Goal: Find specific page/section: Find specific page/section

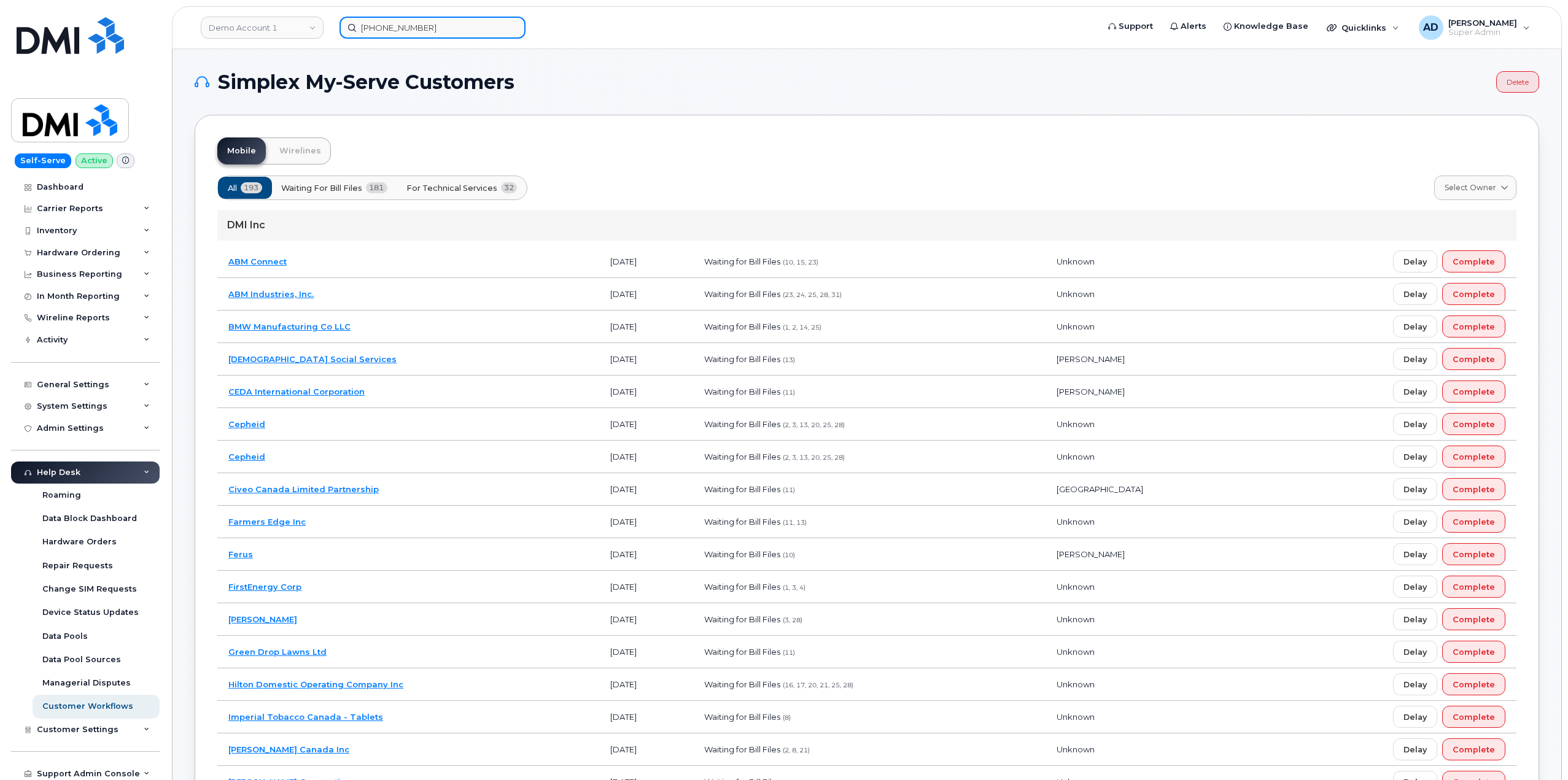
click at [381, 28] on input "902-759-7239" at bounding box center [432, 27] width 186 height 22
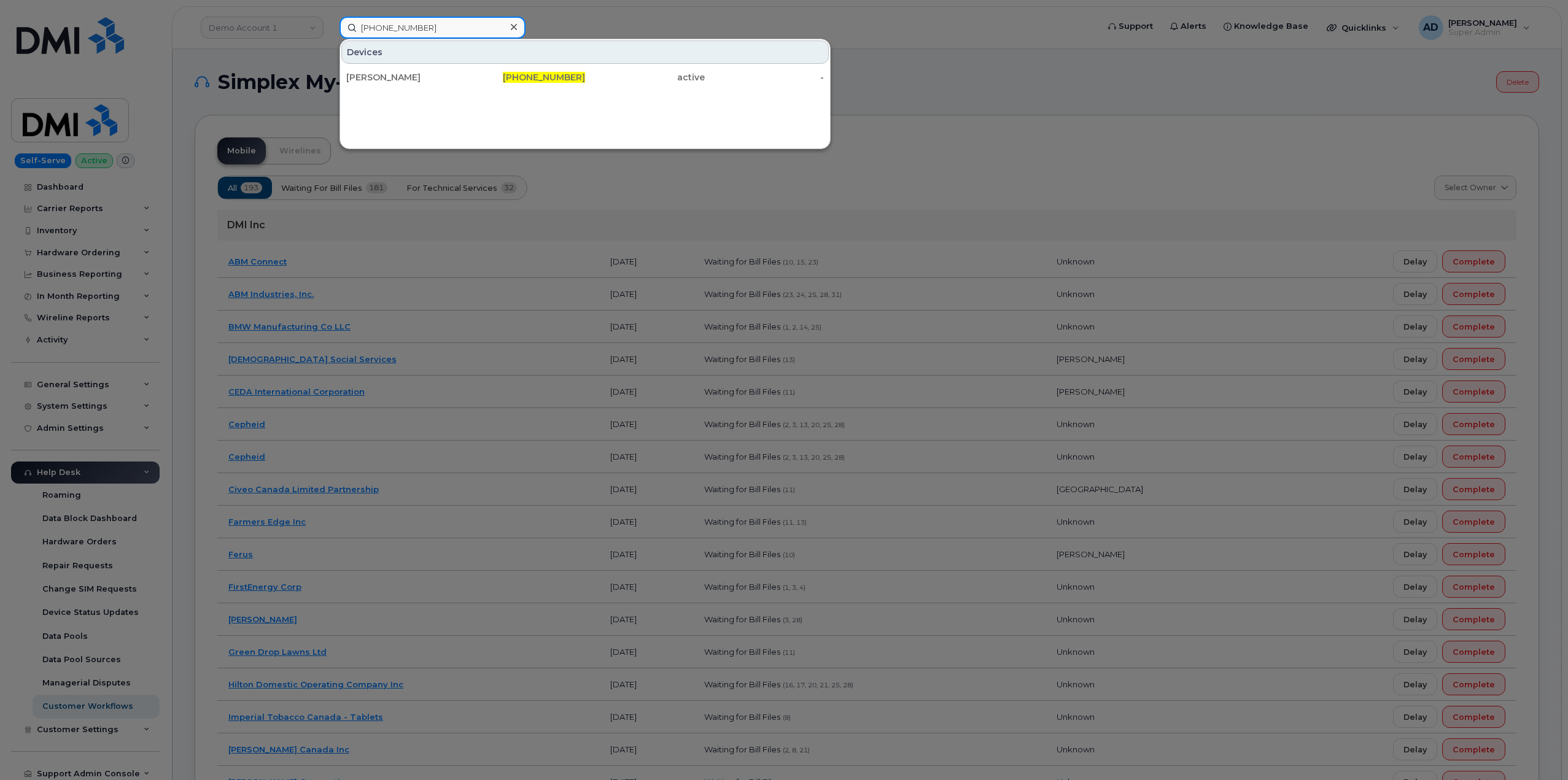
paste input "[EMAIL_ADDRESS][DOMAIN_NAME]"
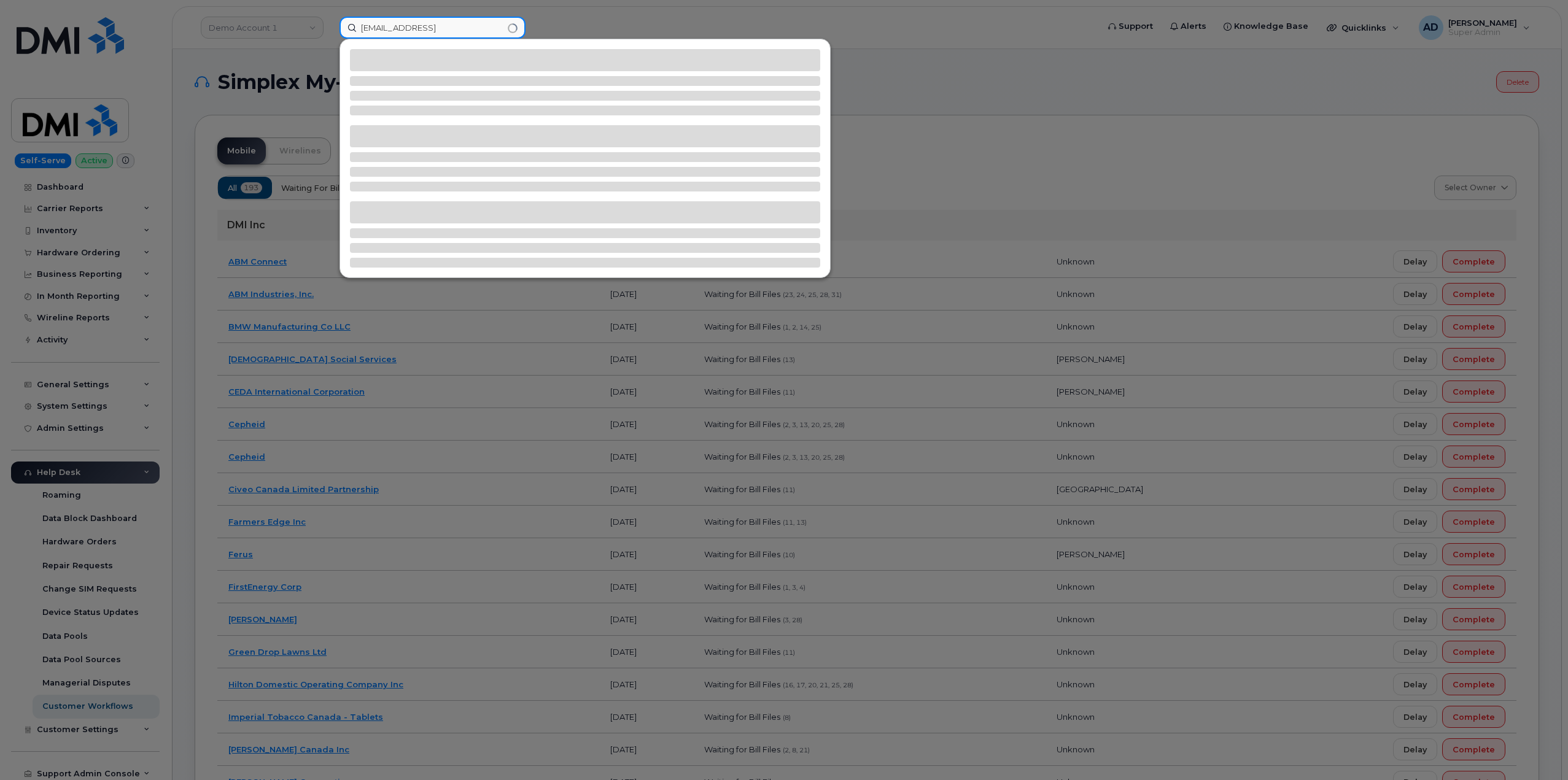
drag, startPoint x: 479, startPoint y: 23, endPoint x: 120, endPoint y: 28, distance: 359.0
click at [329, 28] on div "902-CustomerService@IrvingConsumerProducts.com759-7239" at bounding box center [714, 27] width 770 height 22
type input "9"
paste input "CustomerService@IrvingConsumerProducts.com"
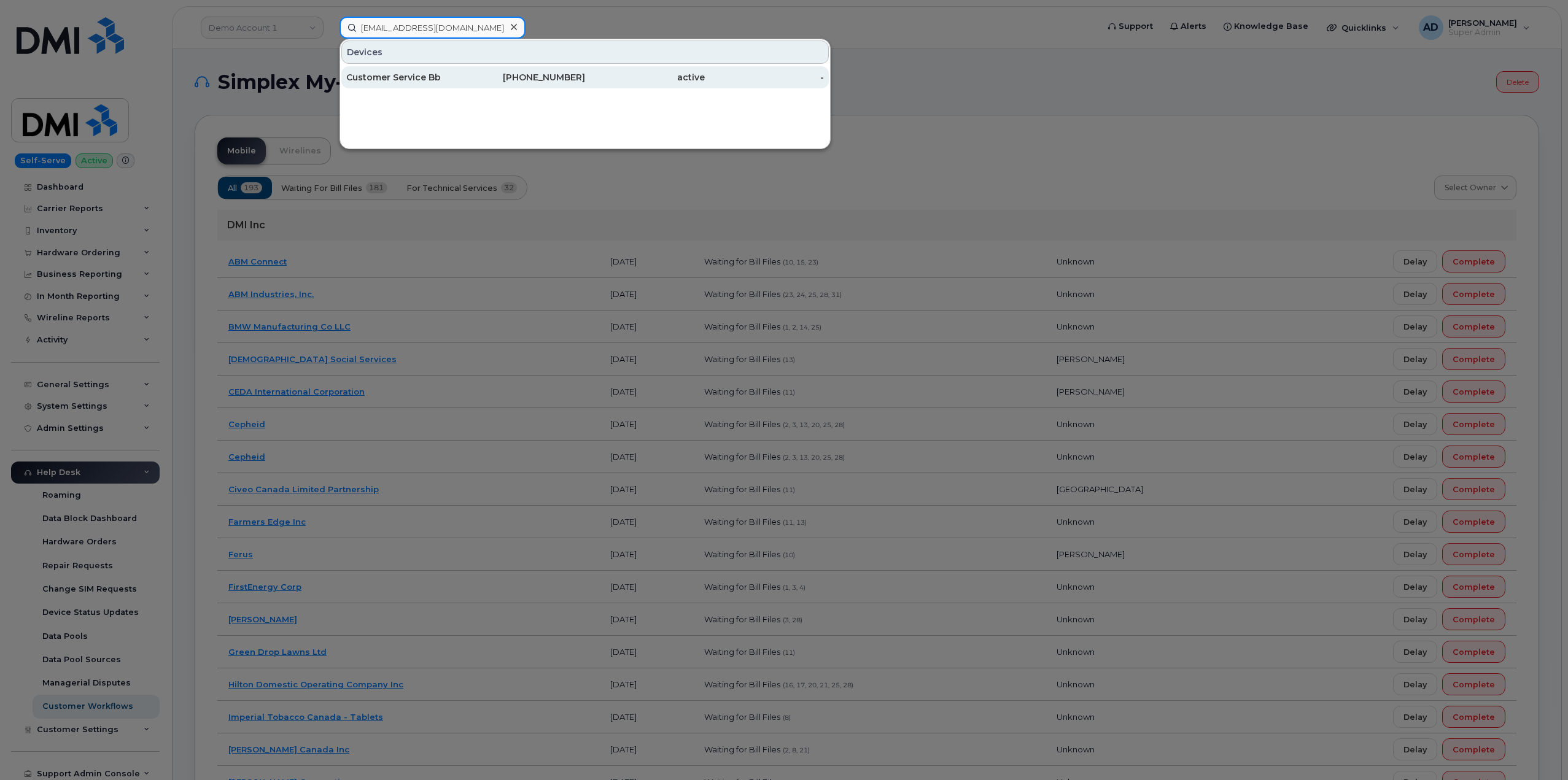
type input "CustomerService@IrvingConsumerProducts.com"
click at [522, 79] on div "506-863-8904" at bounding box center [525, 78] width 120 height 13
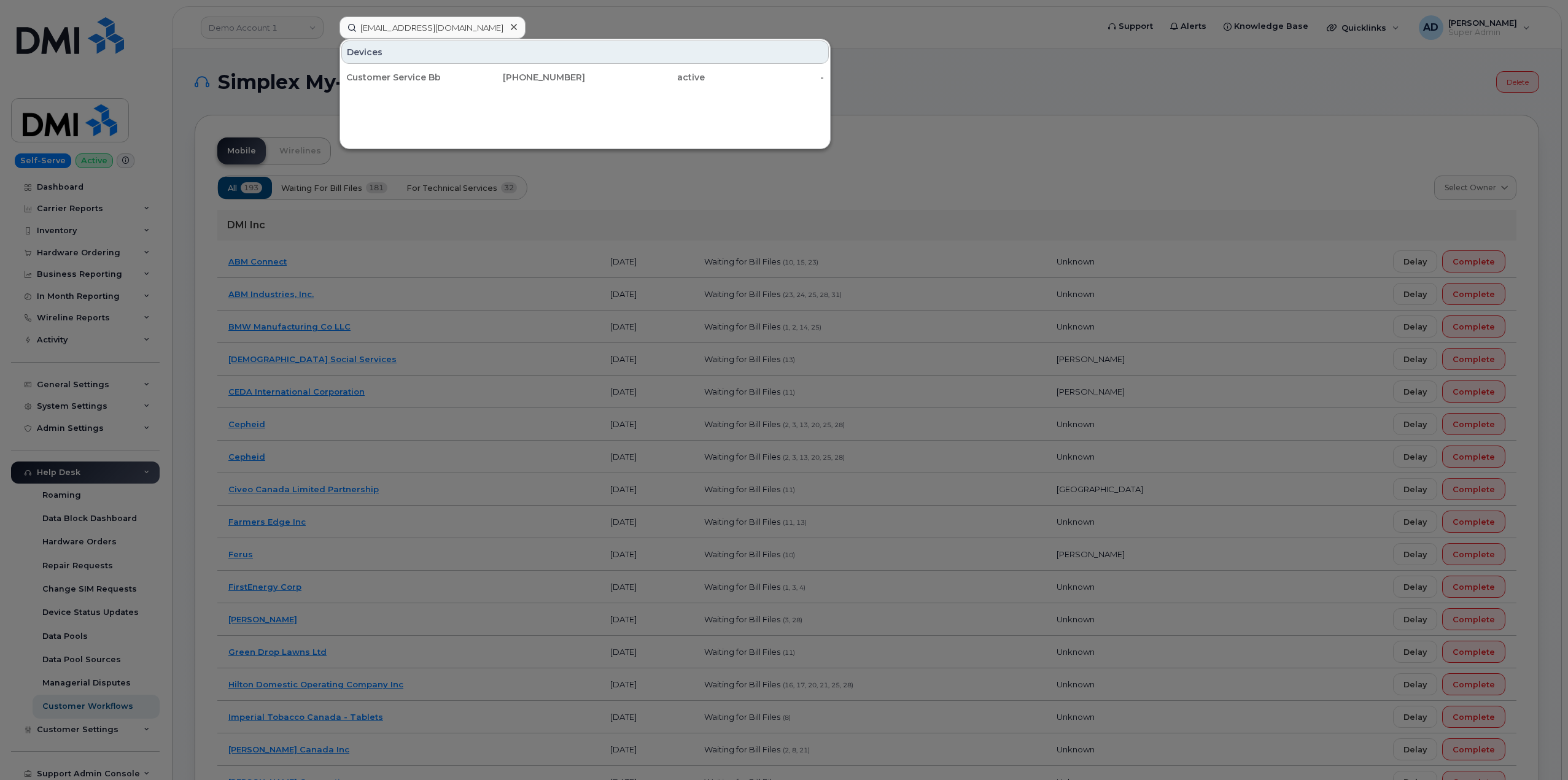
scroll to position [0, 0]
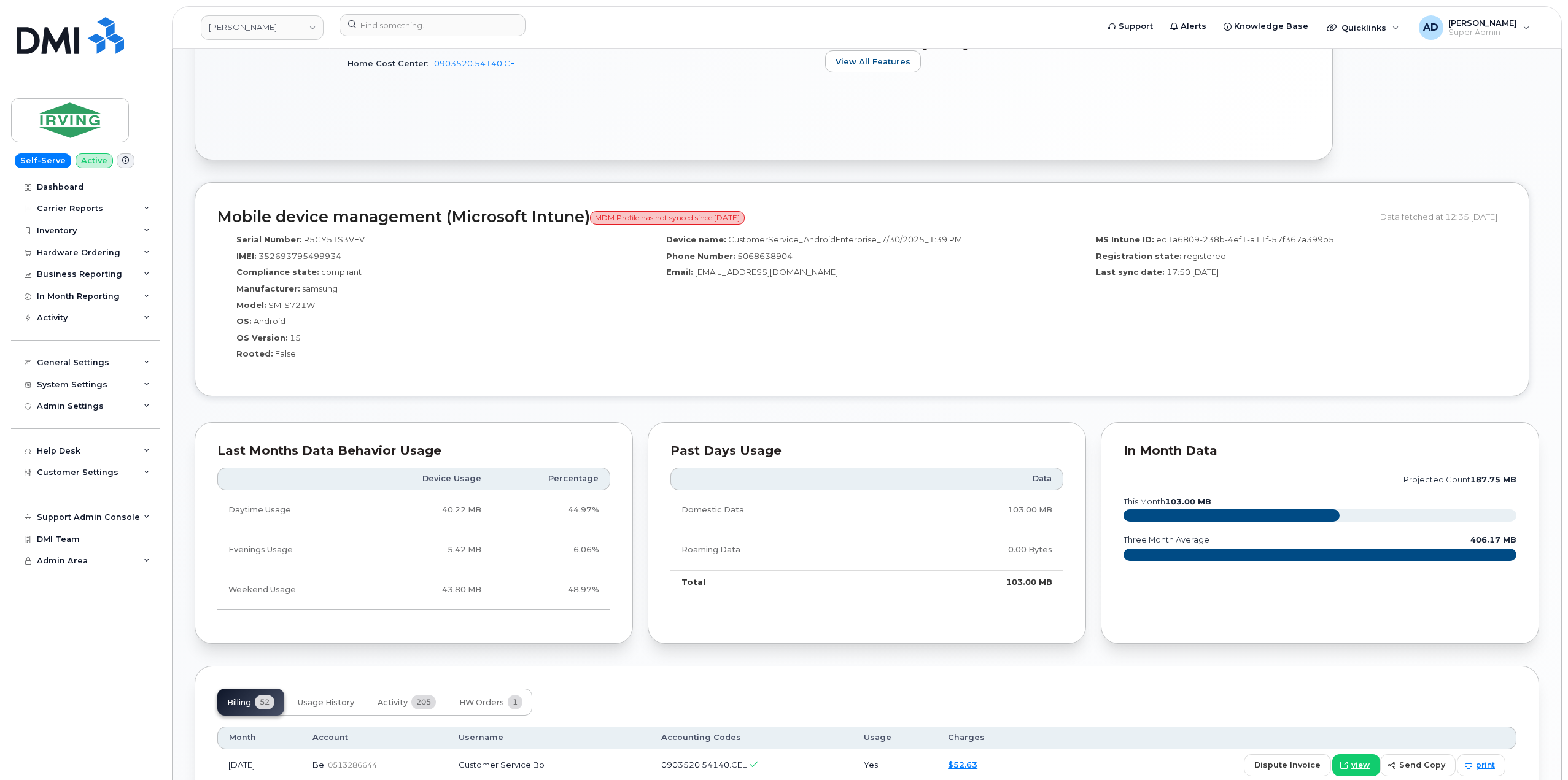
scroll to position [614, 0]
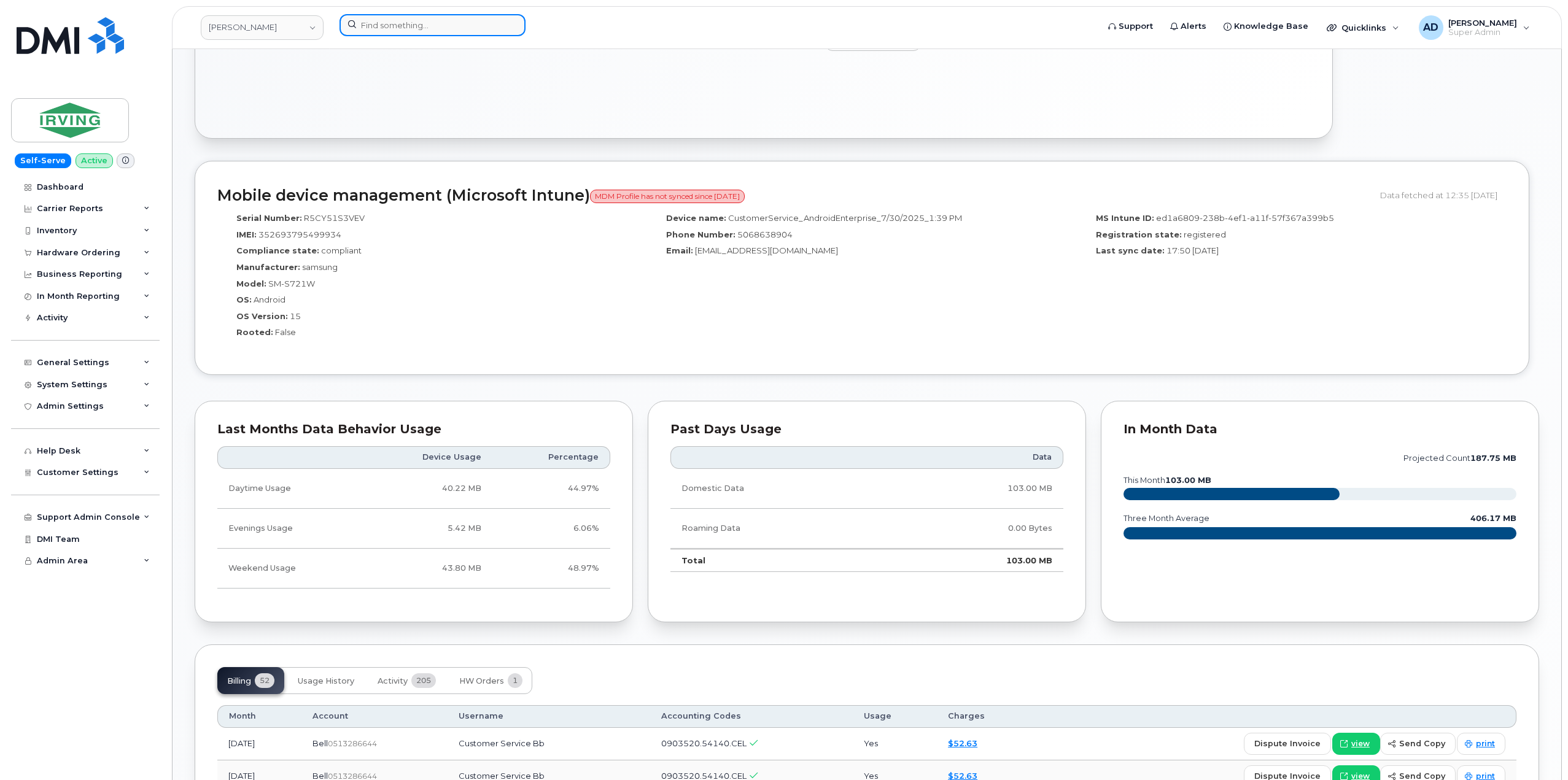
click at [394, 27] on input at bounding box center [432, 25] width 186 height 22
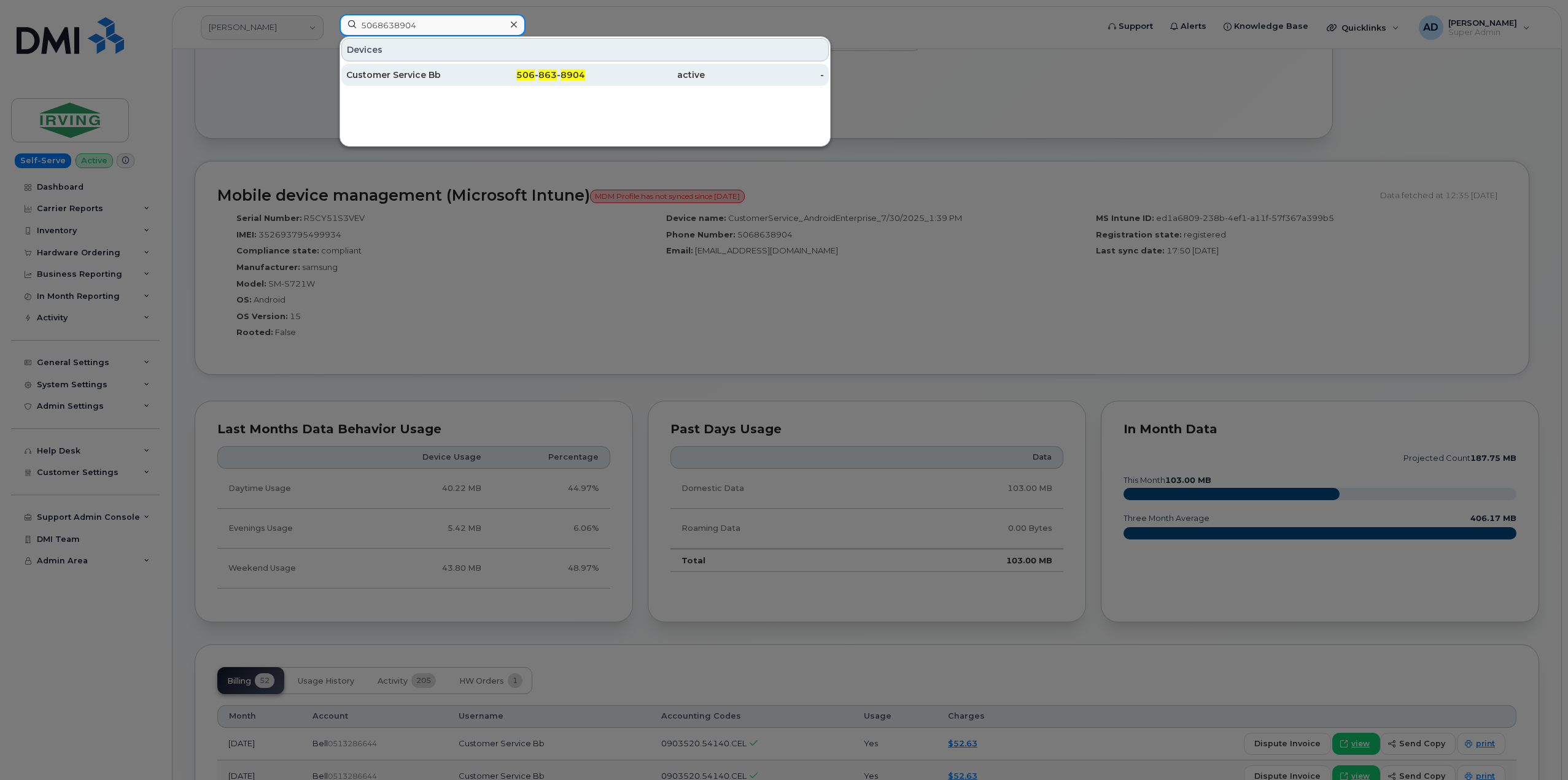
type input "5068638904"
click at [240, 72] on div at bounding box center [784, 390] width 1568 height 780
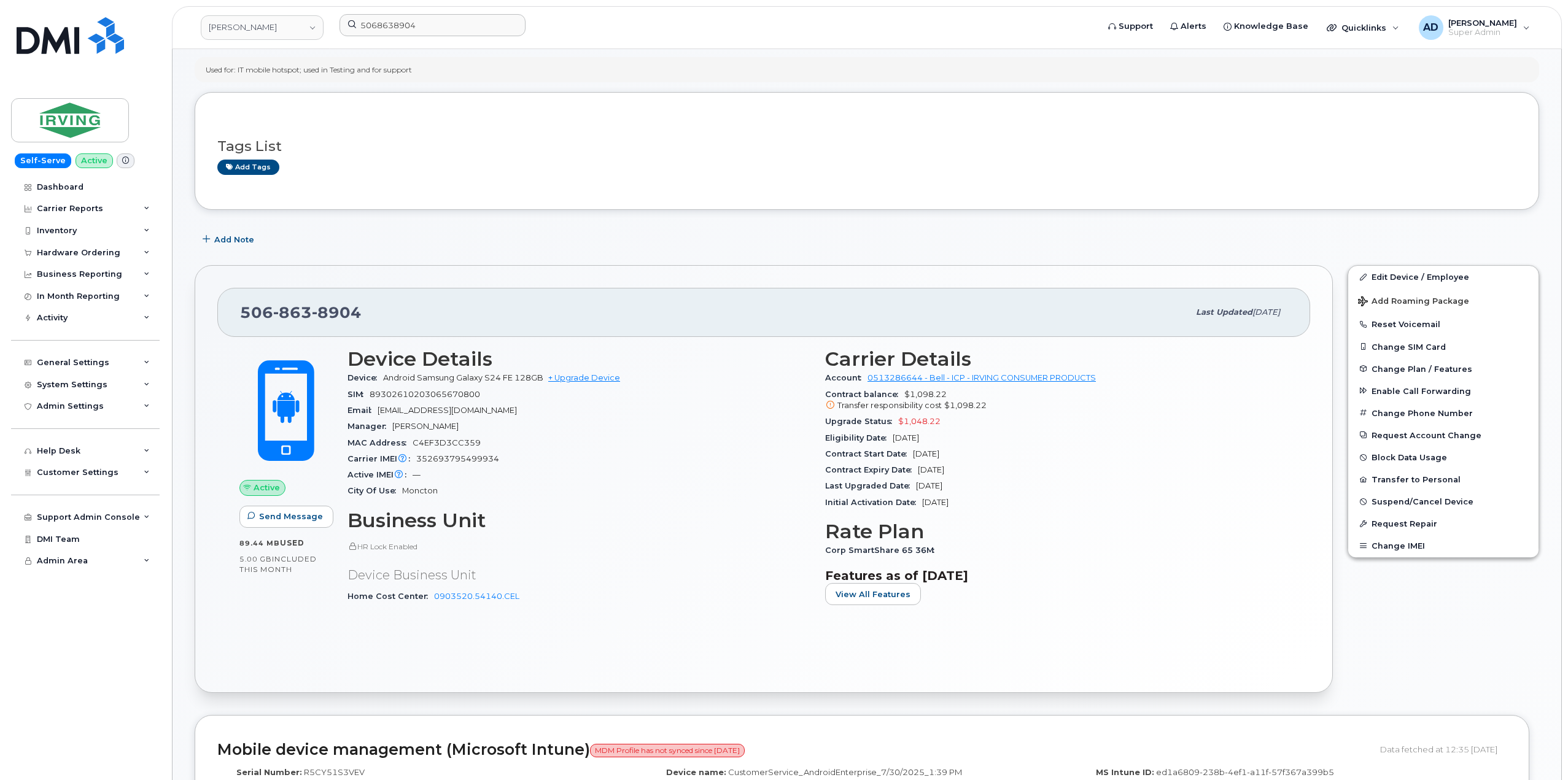
scroll to position [0, 0]
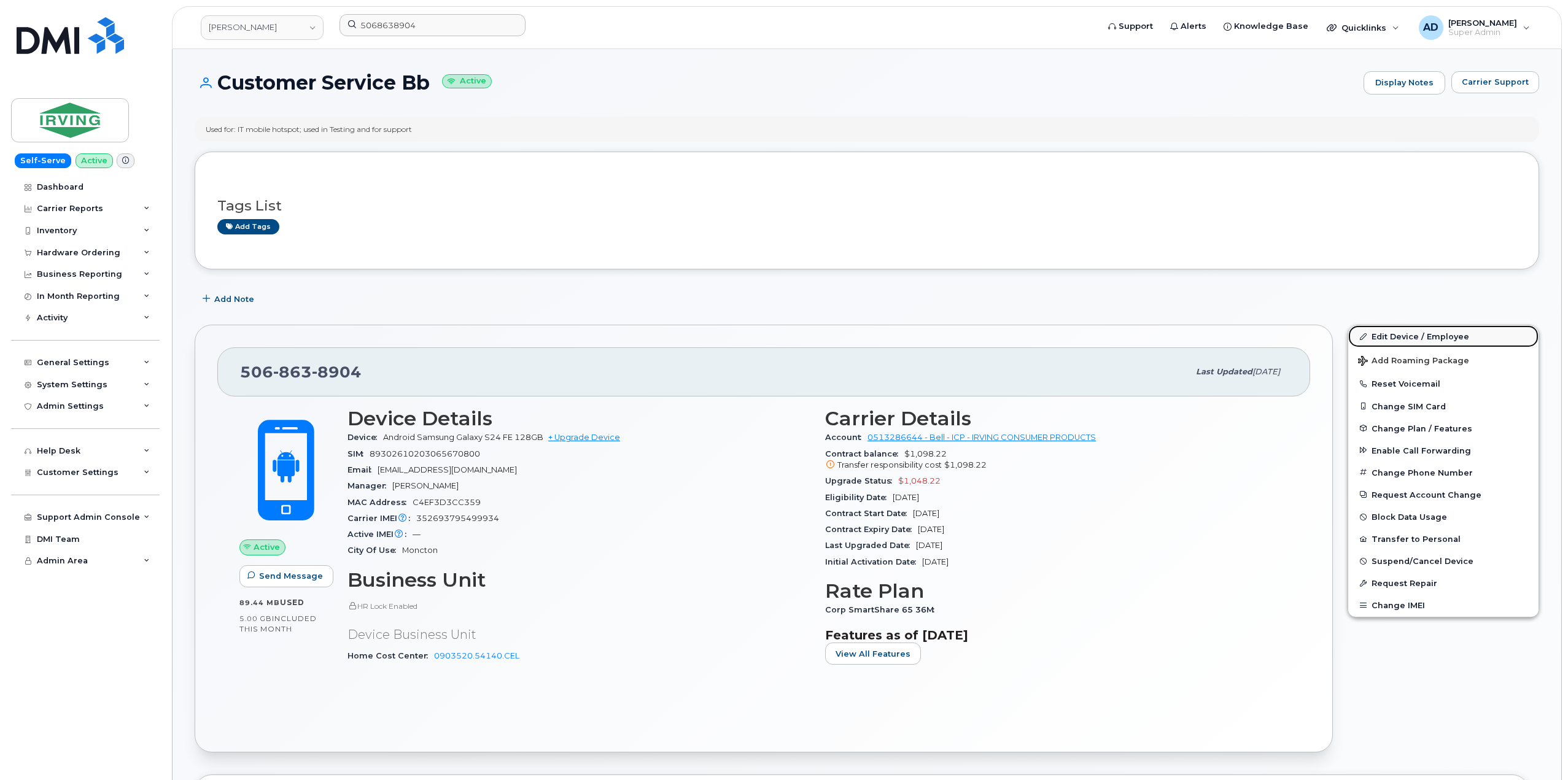
click at [1409, 338] on link "Edit Device / Employee" at bounding box center [1443, 336] width 190 height 22
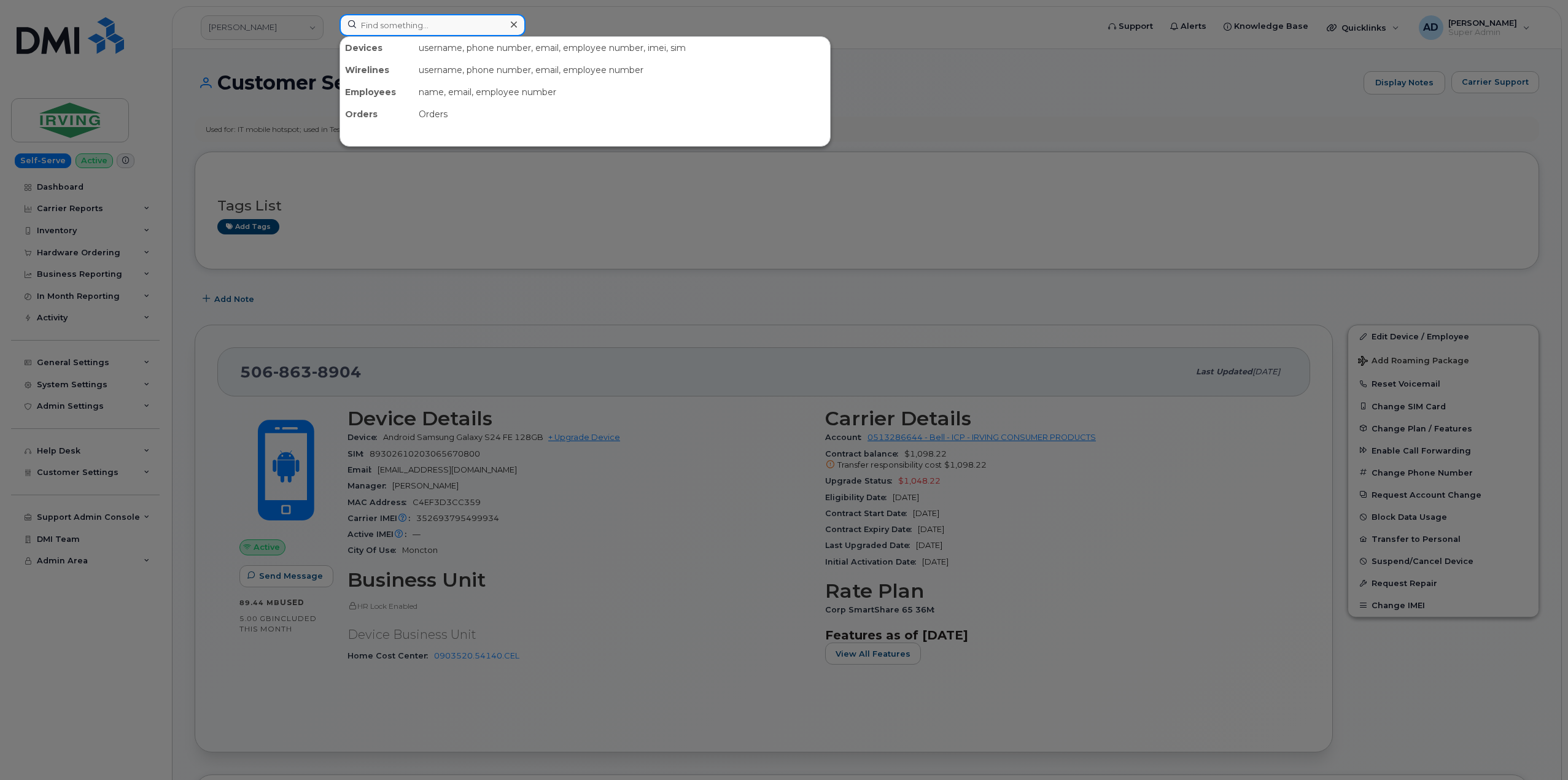
click at [412, 23] on input at bounding box center [432, 25] width 186 height 22
paste input "506-269-3867"
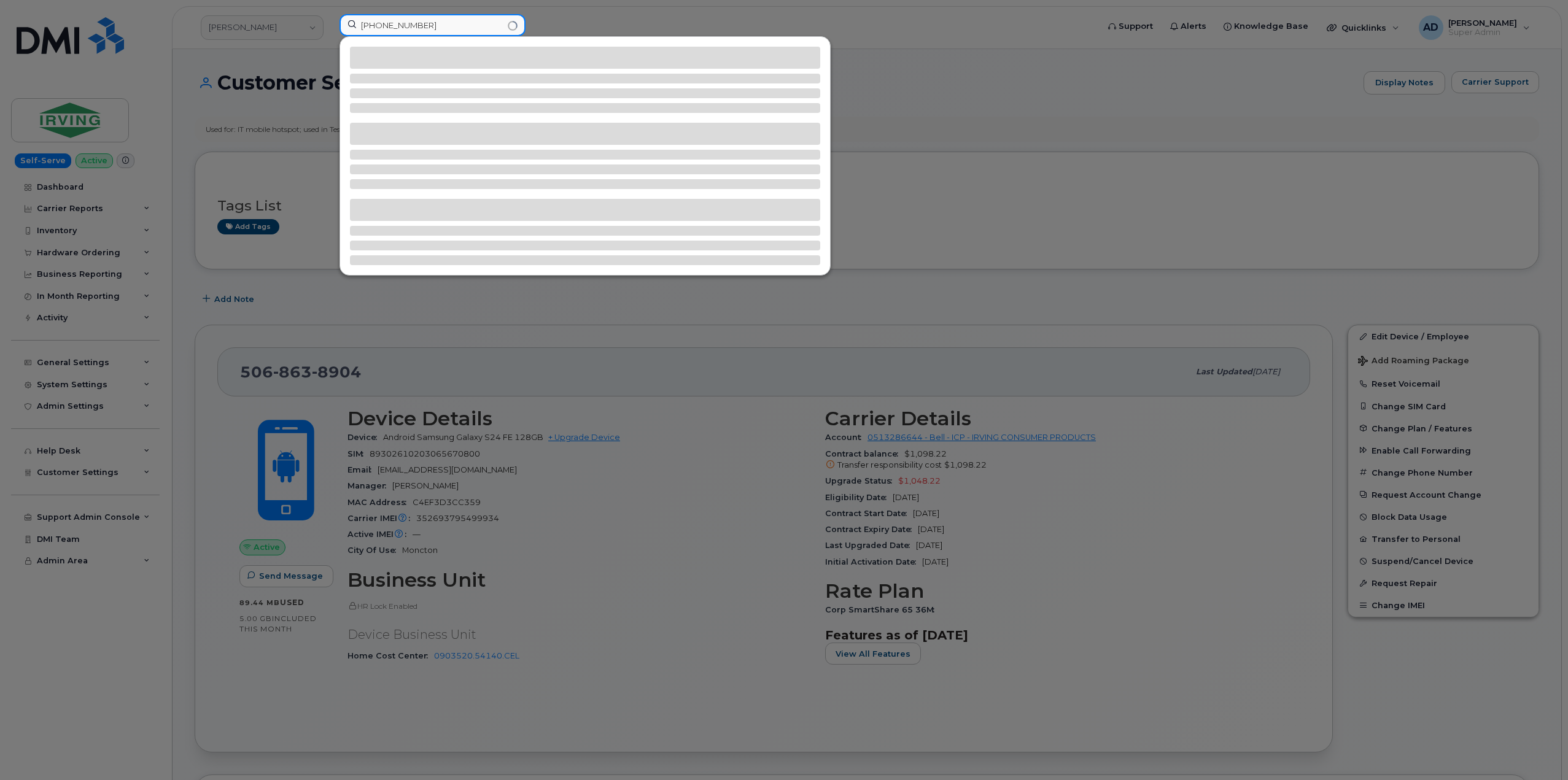
type input "506-269-3867"
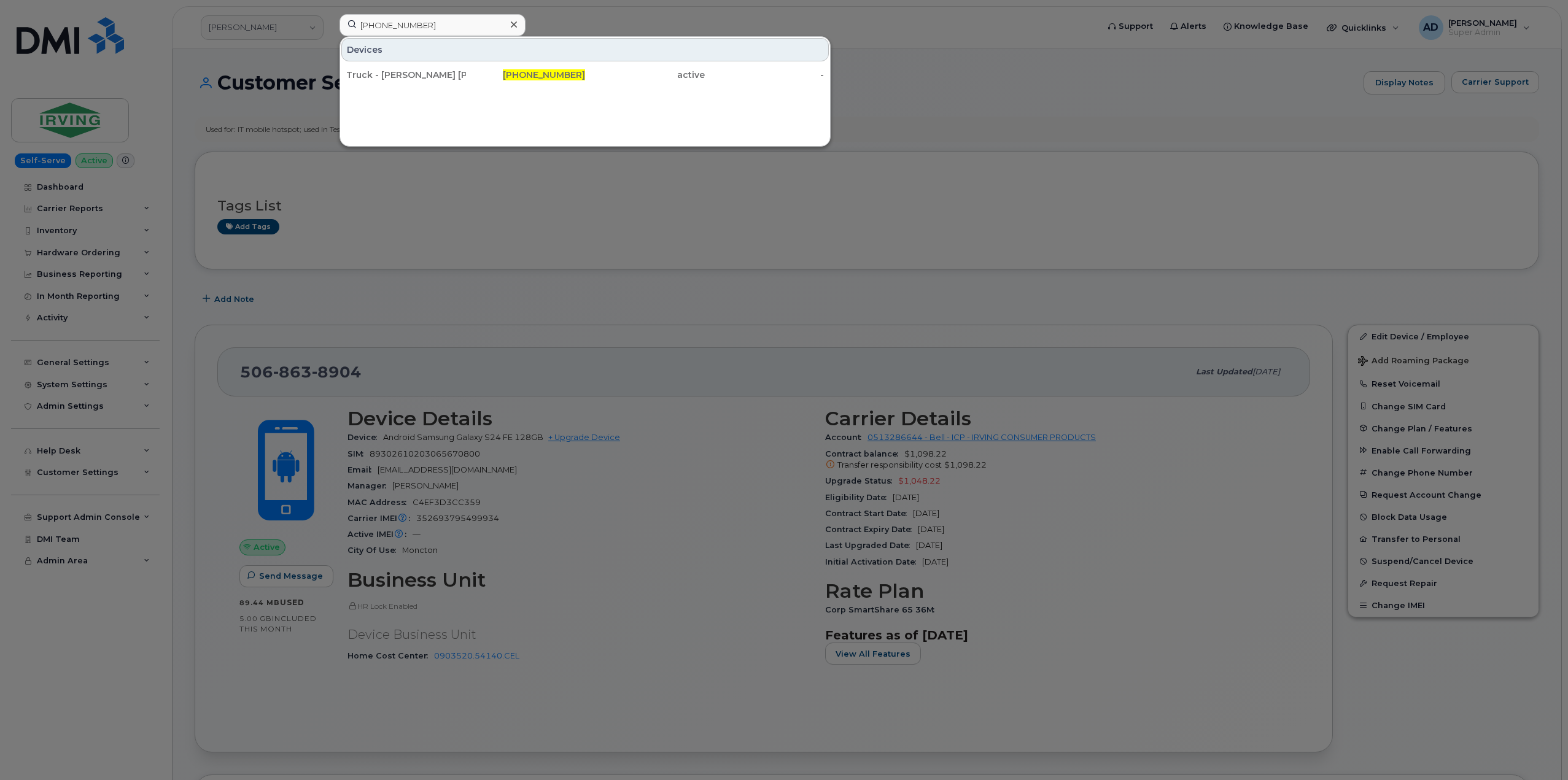
drag, startPoint x: 479, startPoint y: 76, endPoint x: 787, endPoint y: 93, distance: 308.5
click at [479, 76] on div "506-269-3867" at bounding box center [525, 75] width 120 height 13
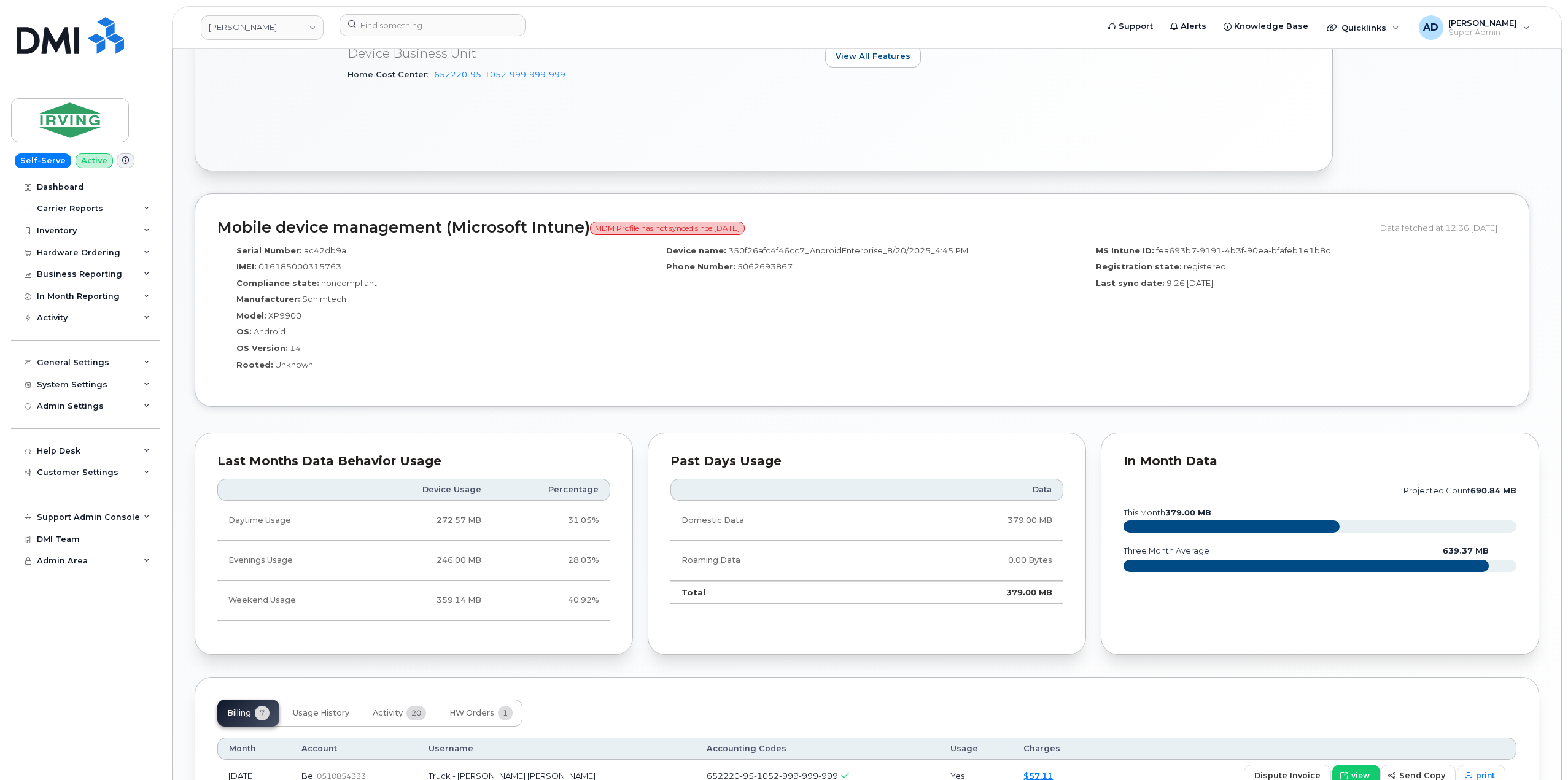
scroll to position [849, 0]
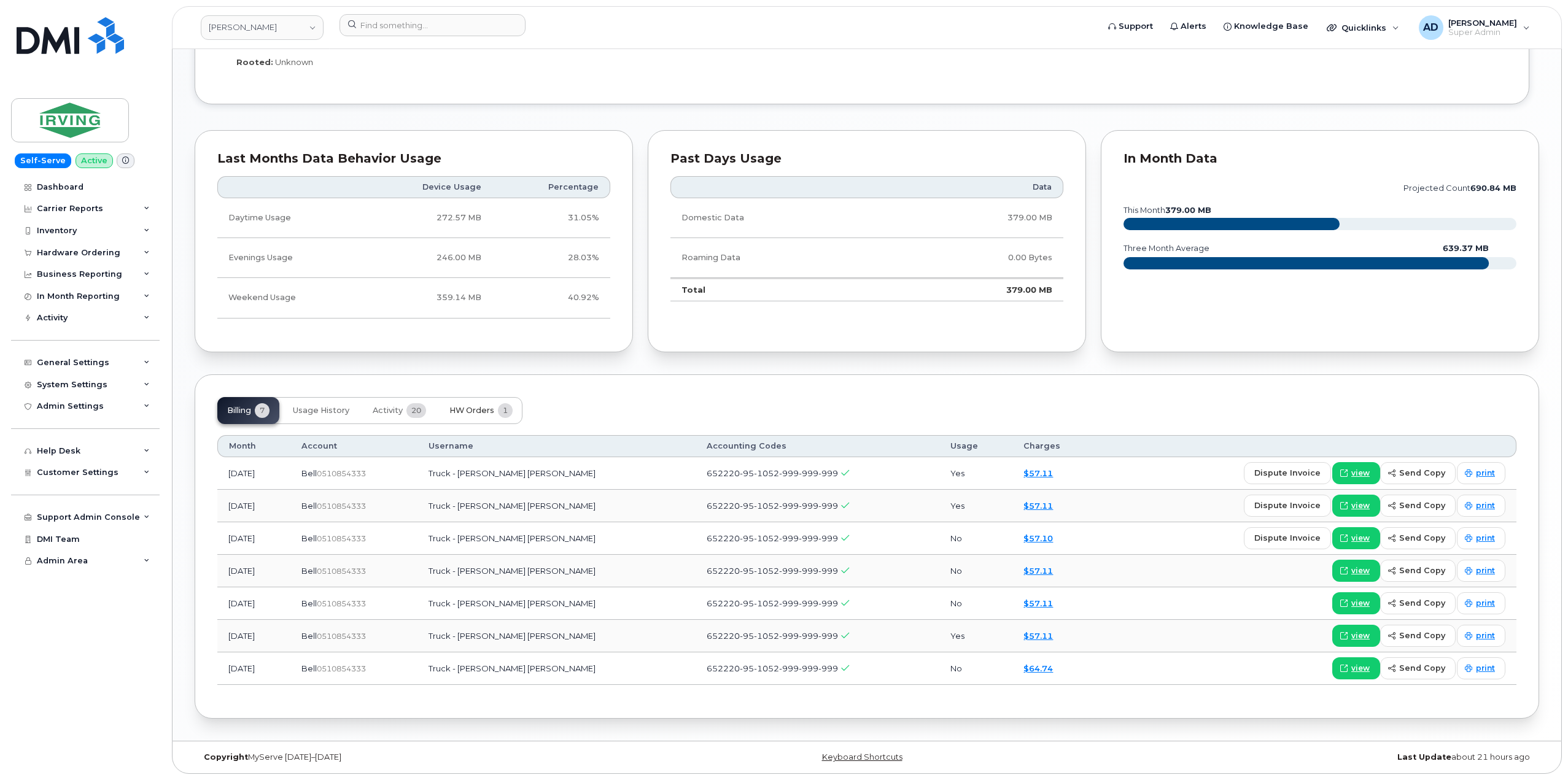
click at [469, 410] on span "HW Orders" at bounding box center [472, 410] width 45 height 10
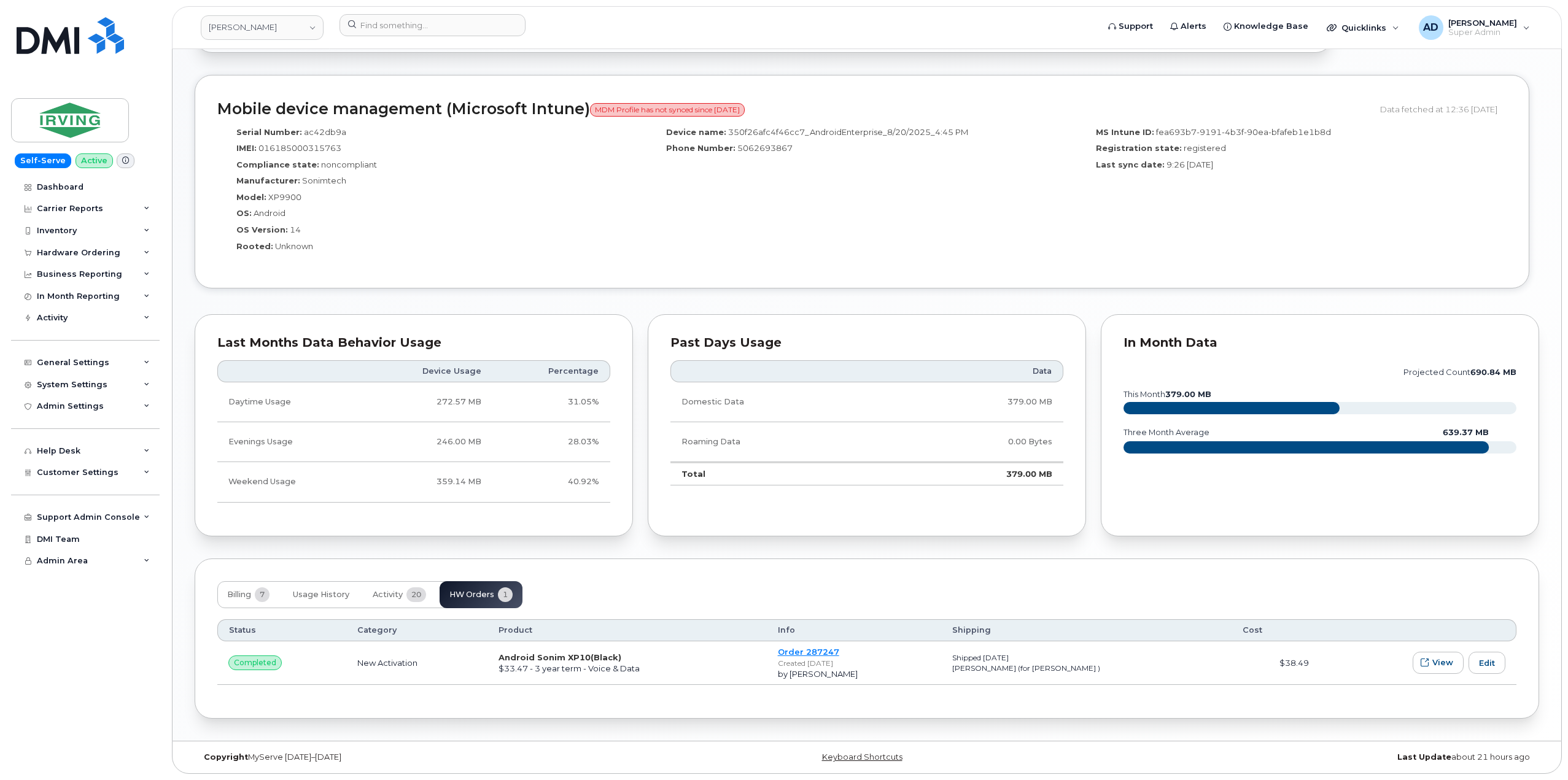
scroll to position [664, 0]
click at [398, 599] on button "Activity 20" at bounding box center [399, 595] width 73 height 27
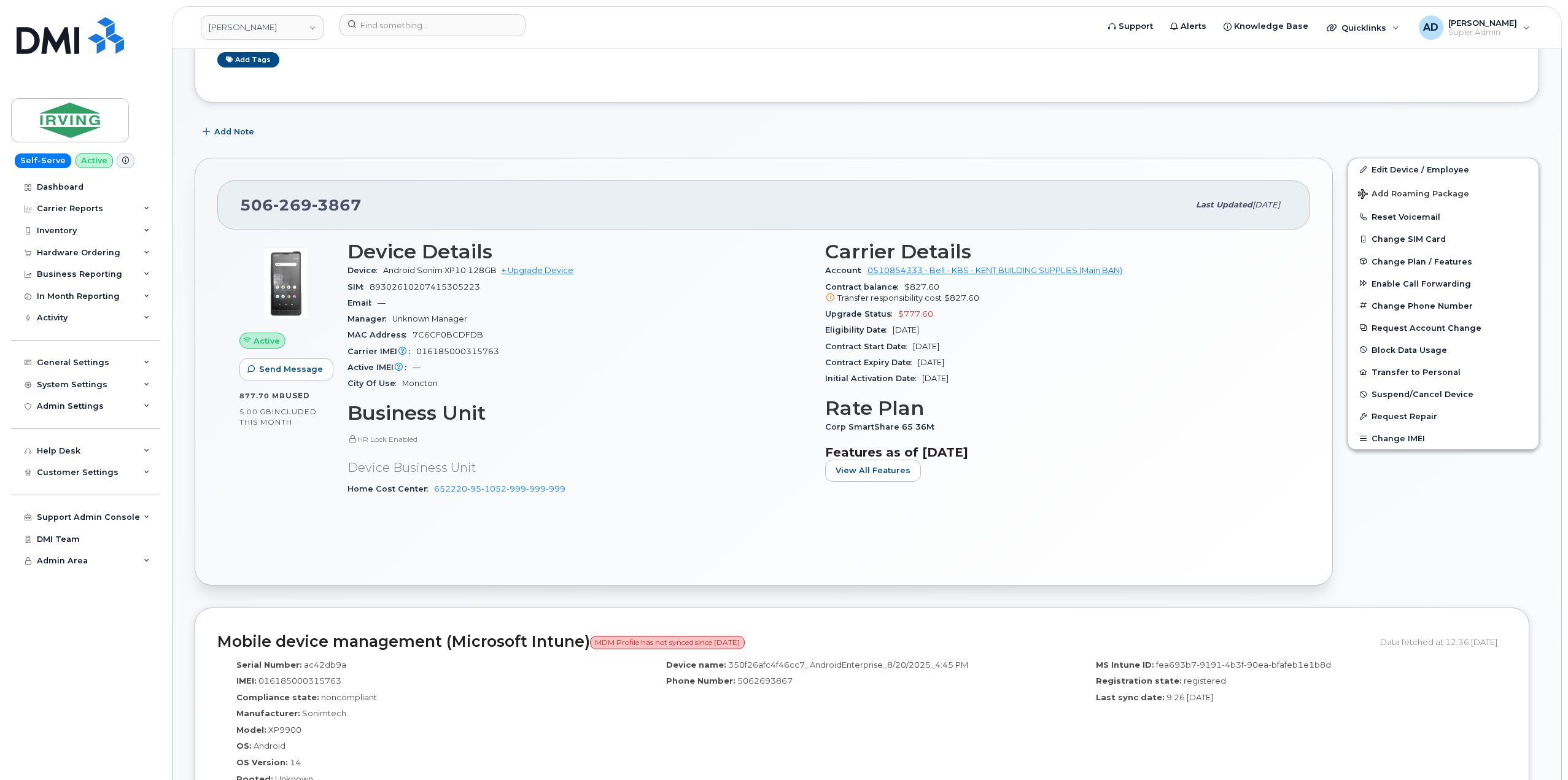
scroll to position [0, 0]
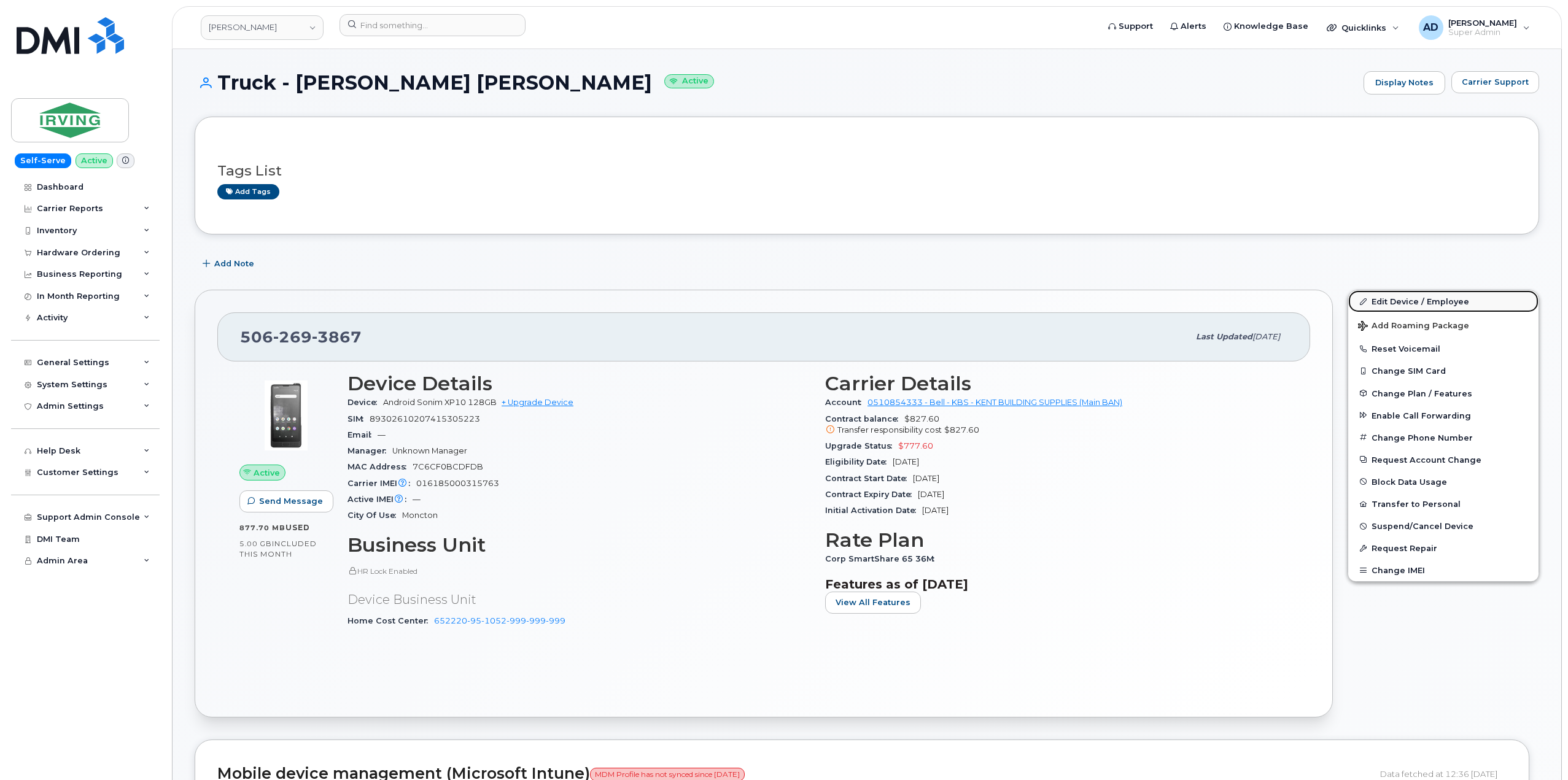
click at [1398, 304] on link "Edit Device / Employee" at bounding box center [1443, 302] width 190 height 22
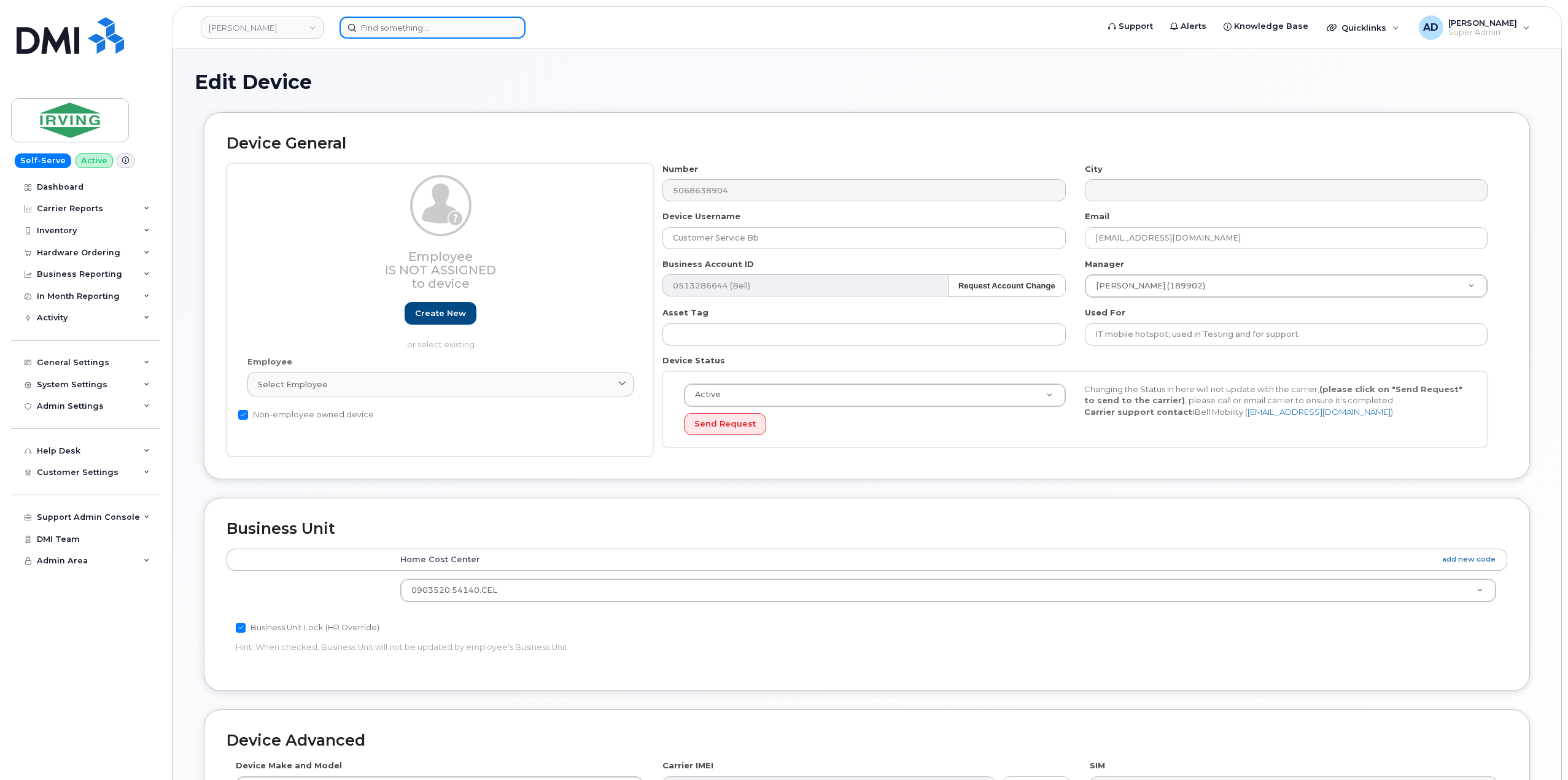
click at [455, 28] on input at bounding box center [432, 27] width 186 height 22
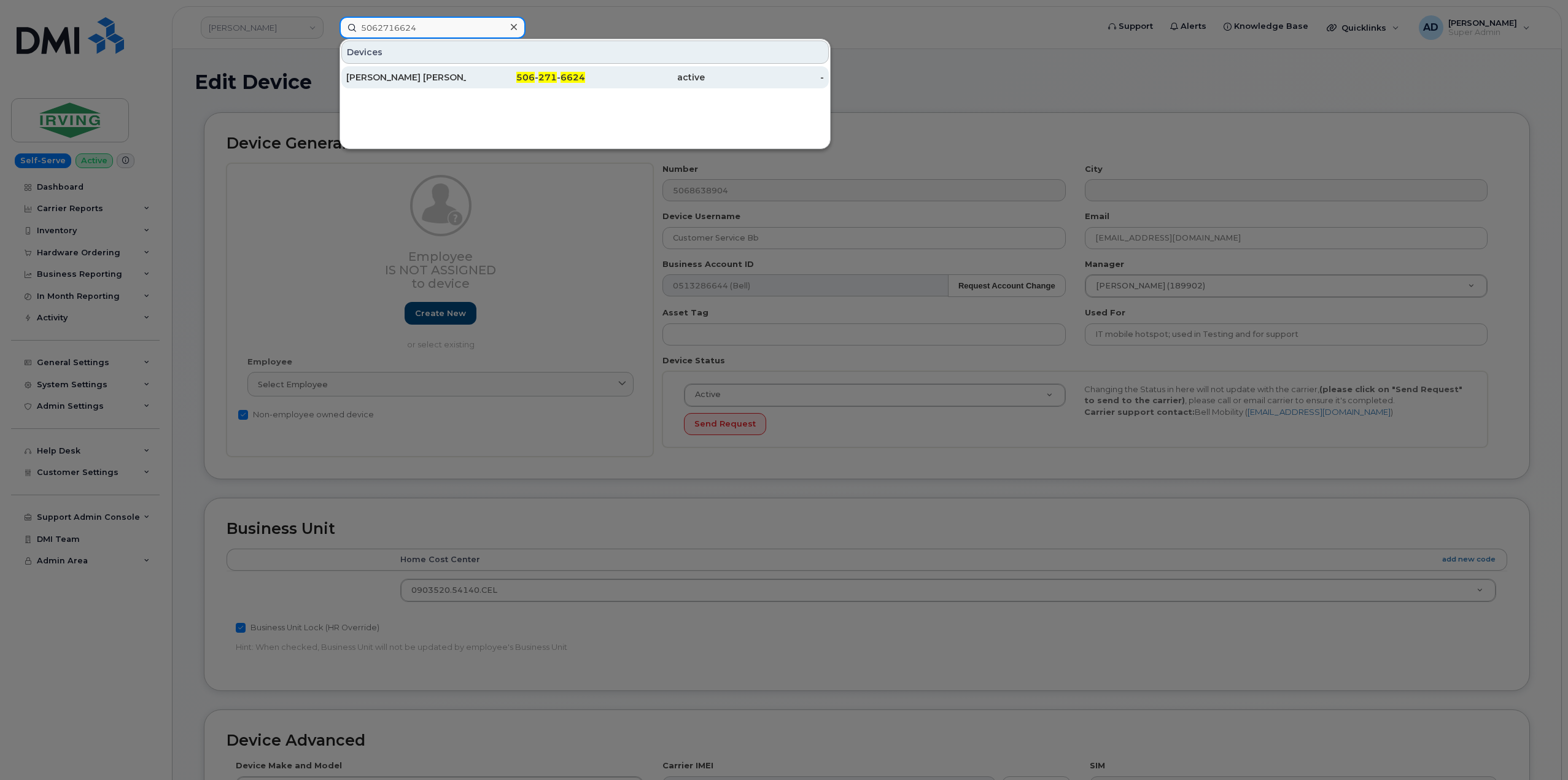
type input "5062716624"
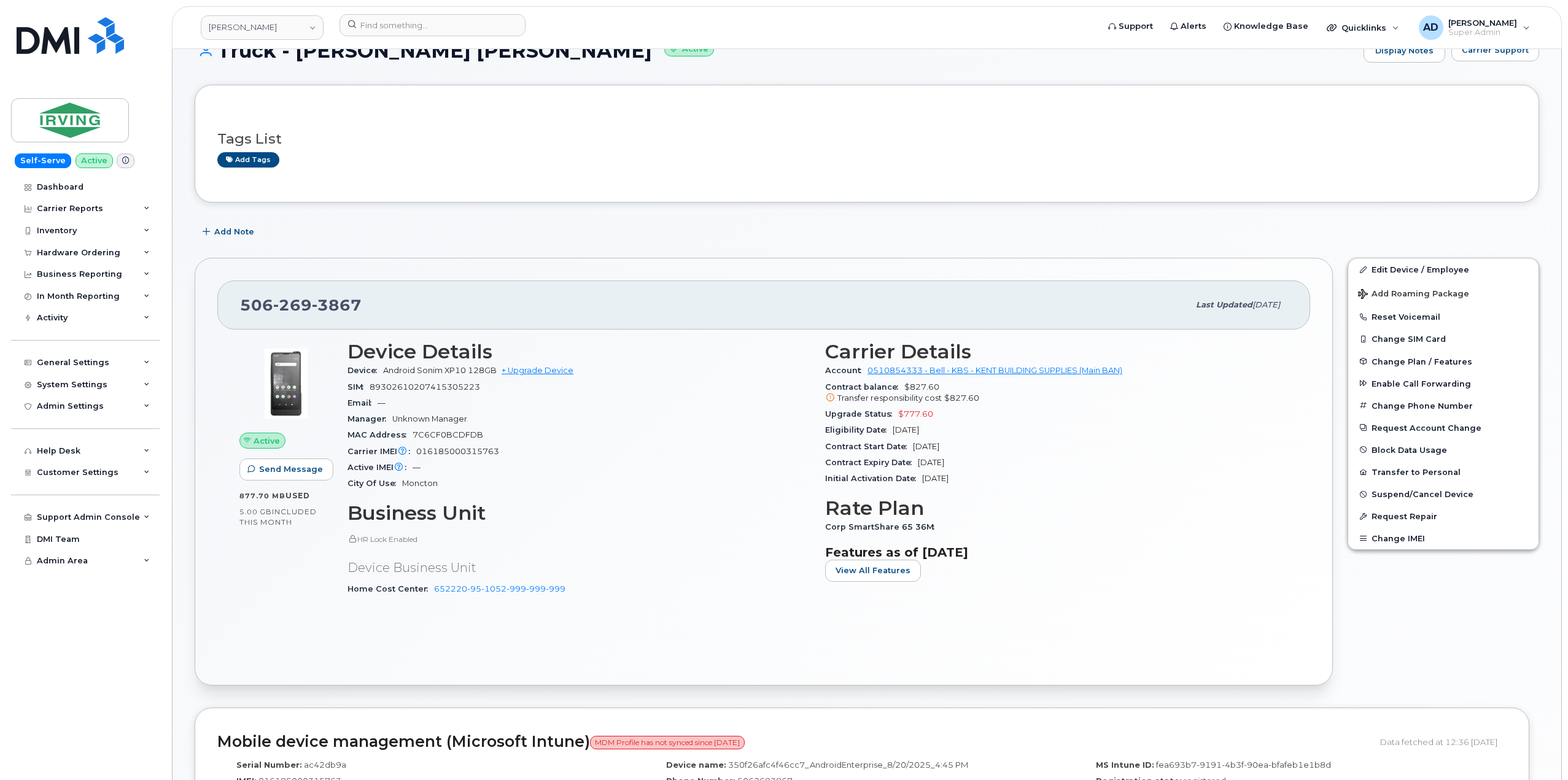
scroll to position [61, 0]
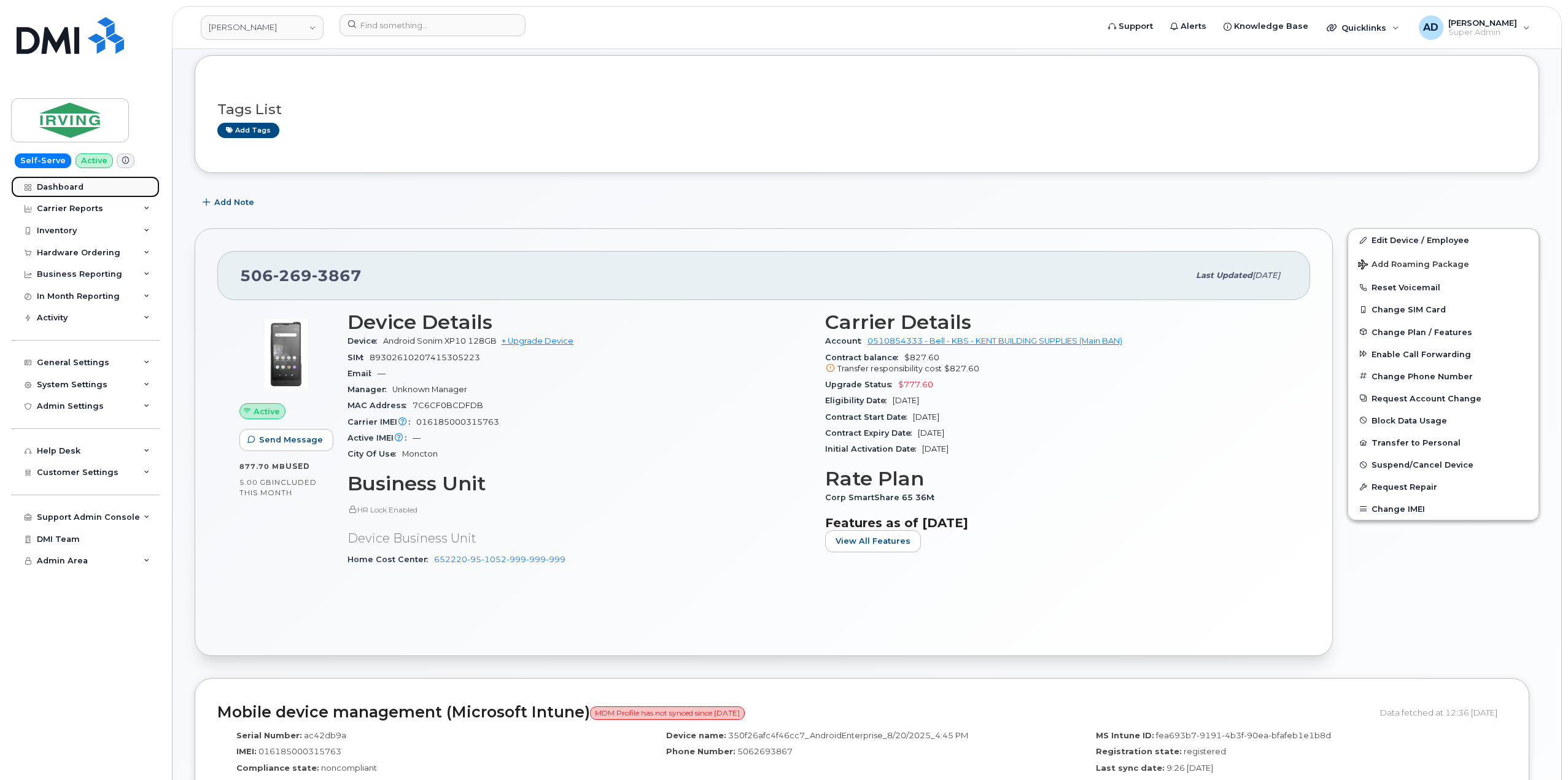
click at [76, 183] on div "Dashboard" at bounding box center [60, 187] width 47 height 10
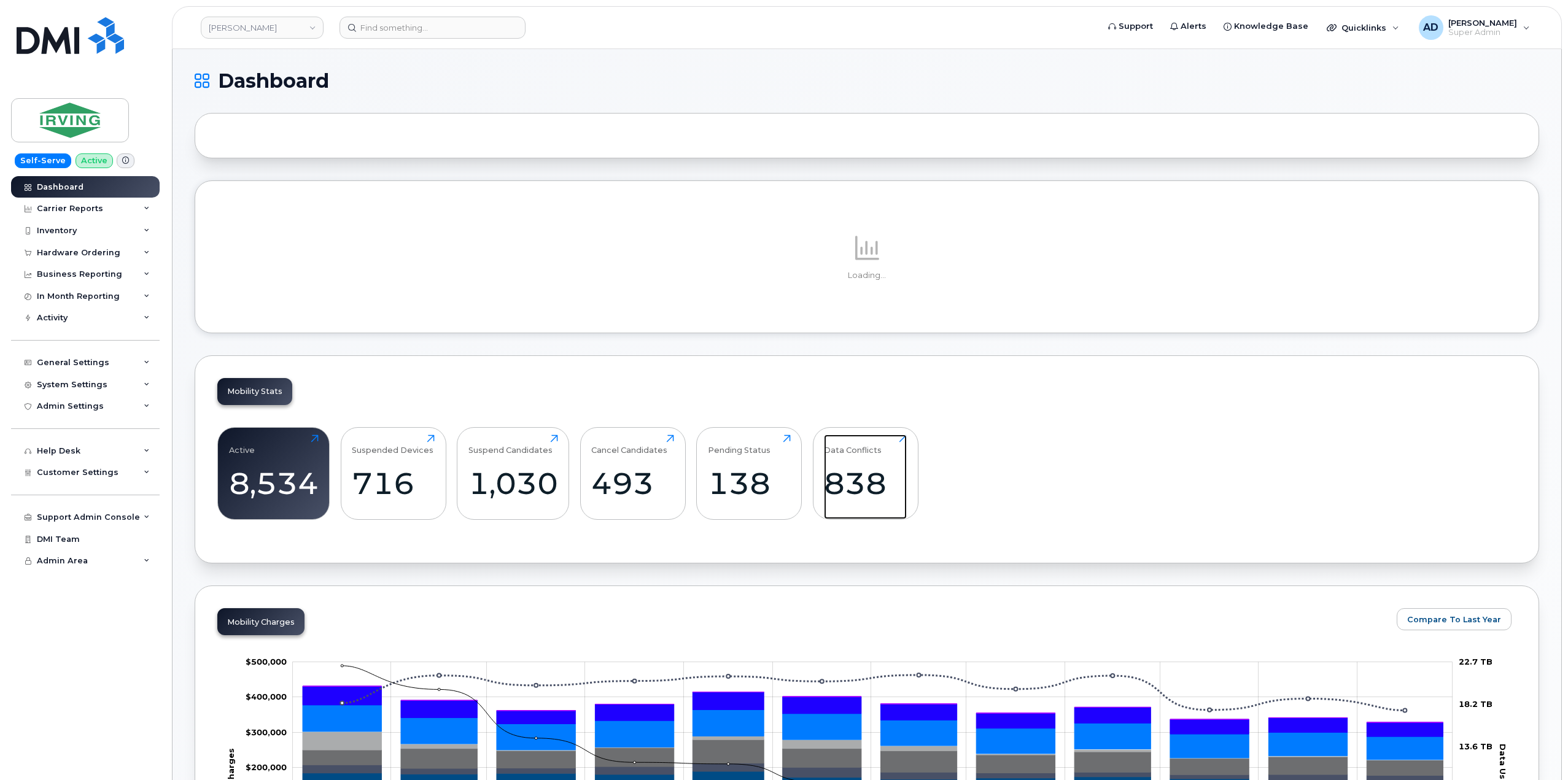
drag, startPoint x: 874, startPoint y: 473, endPoint x: 1386, endPoint y: 488, distance: 512.2
click at [874, 473] on div "838" at bounding box center [866, 483] width 83 height 36
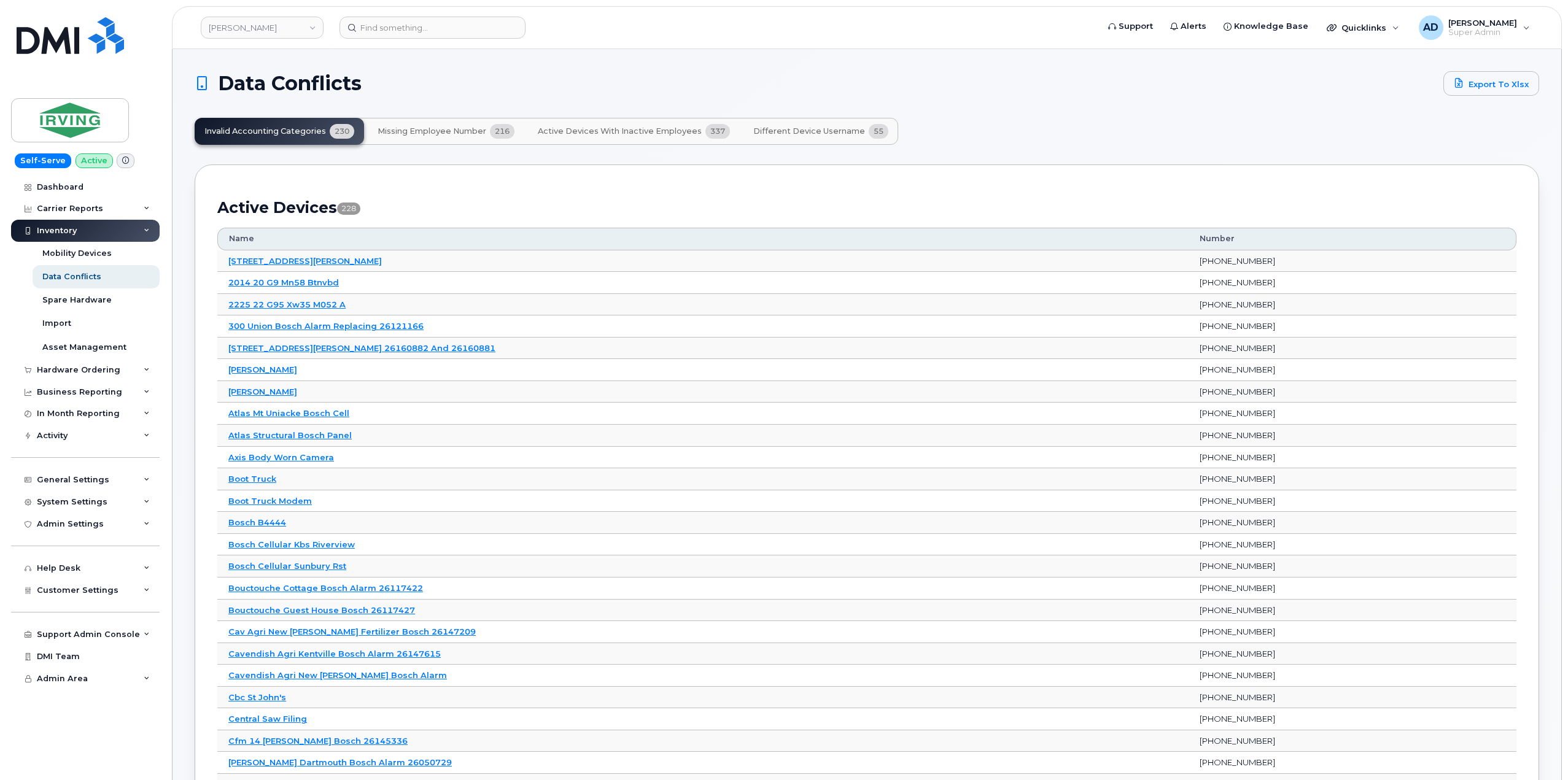
click at [451, 132] on span "Missing Employee Number" at bounding box center [431, 131] width 108 height 10
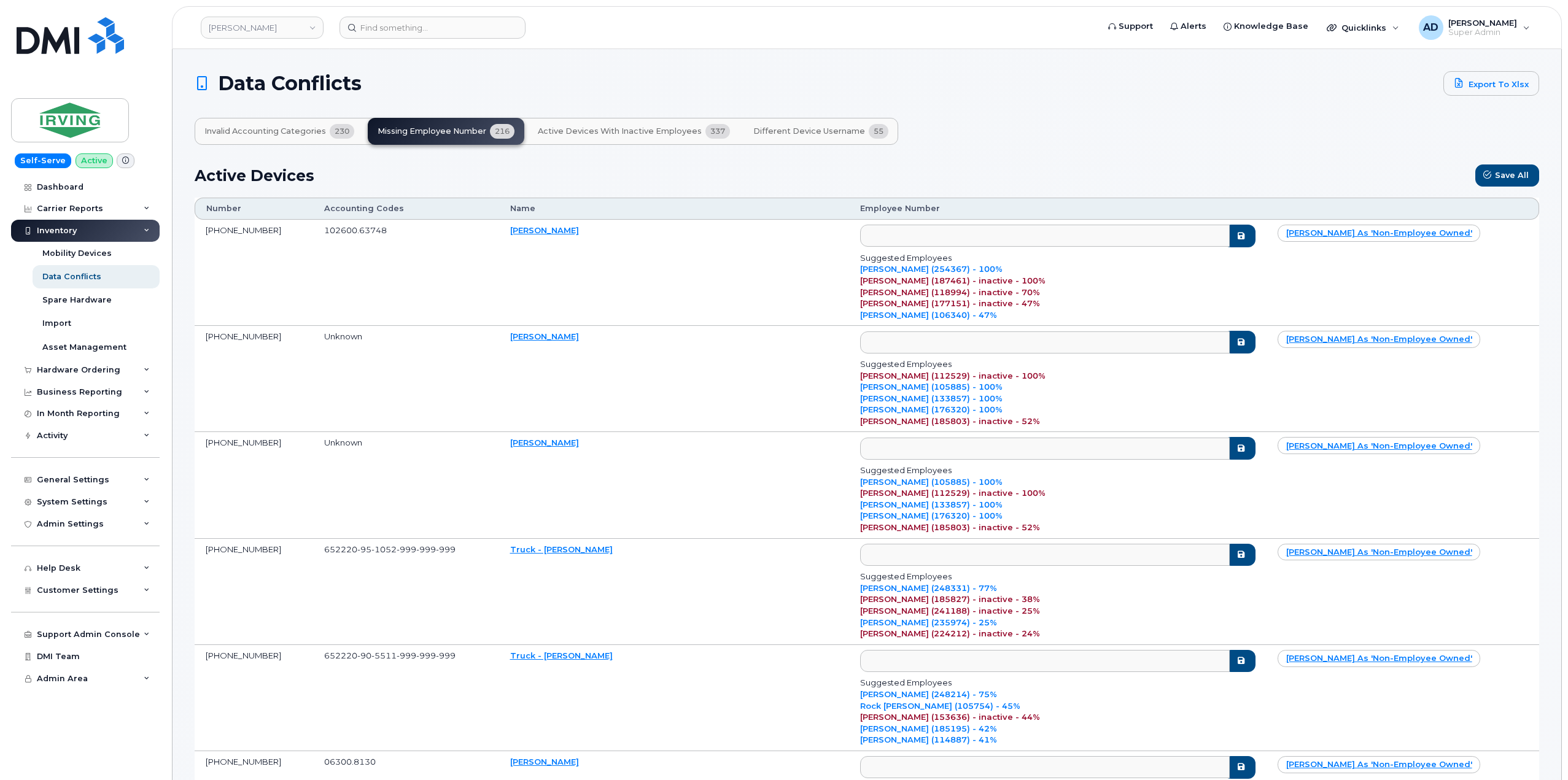
click at [295, 135] on span "Invalid Accounting Categories" at bounding box center [264, 131] width 122 height 10
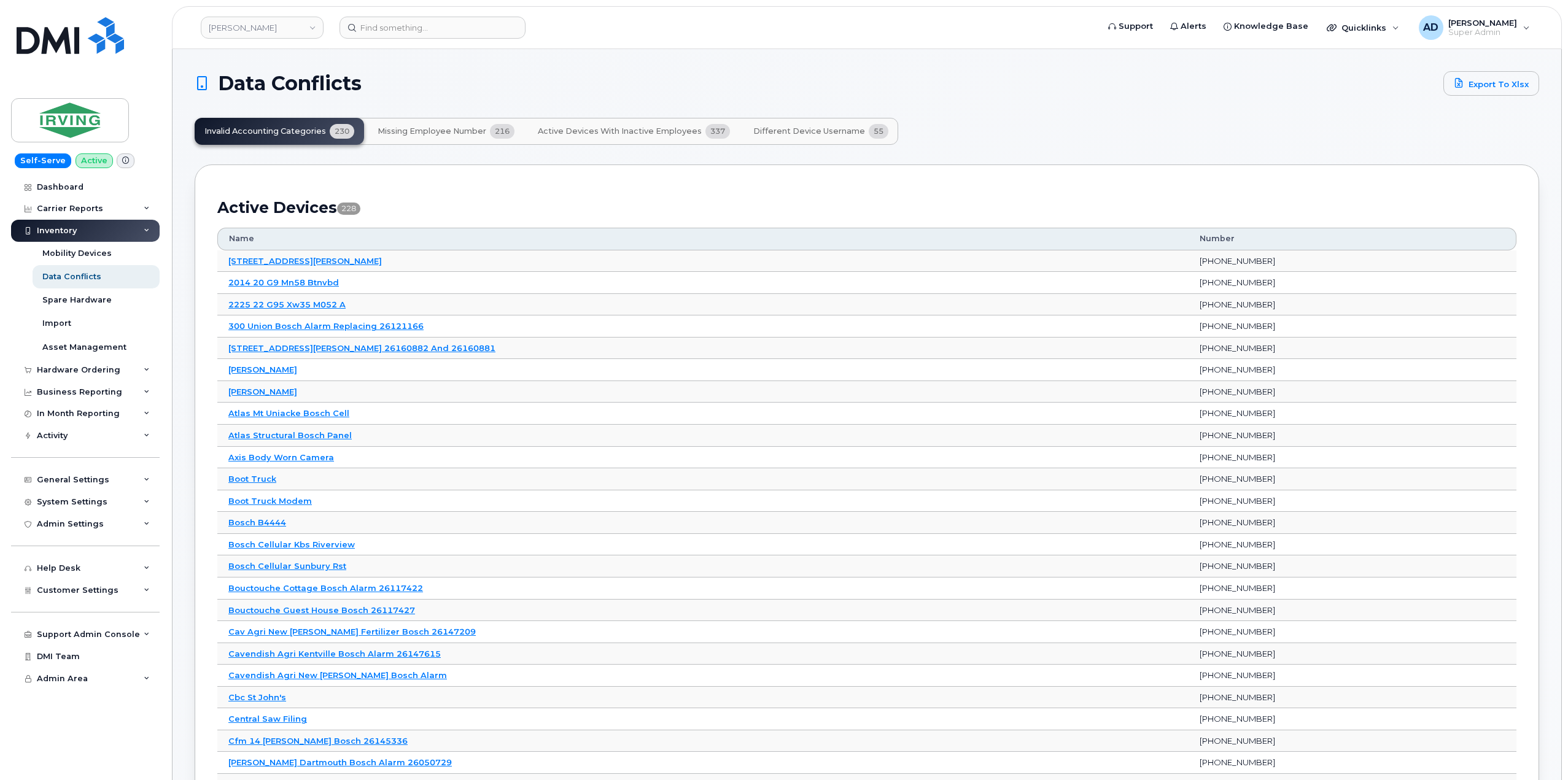
click at [649, 127] on span "Active Devices with Inactive Employees" at bounding box center [620, 131] width 164 height 10
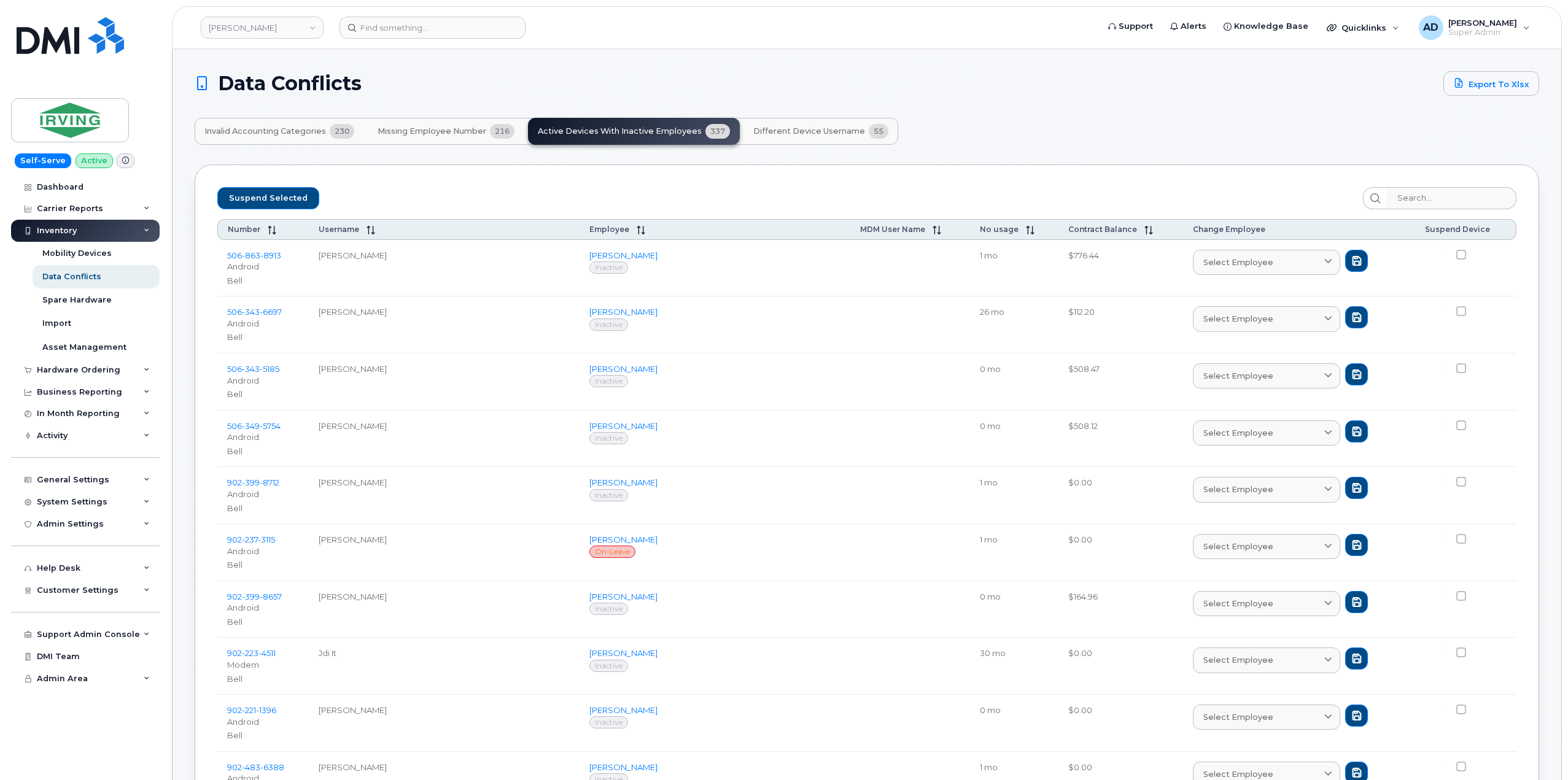
click at [817, 134] on span "Different Device Username" at bounding box center [809, 131] width 112 height 10
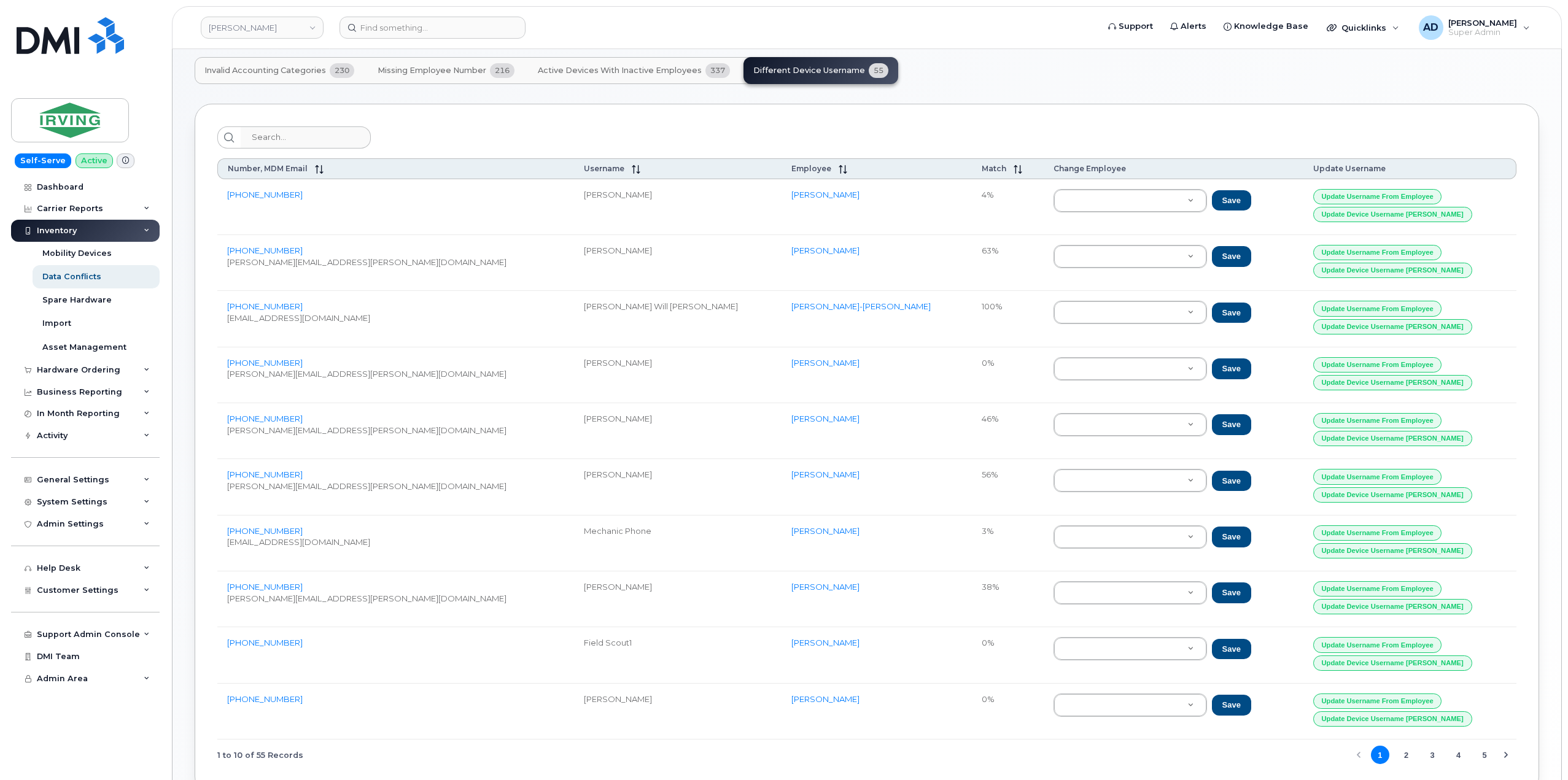
scroll to position [135, 0]
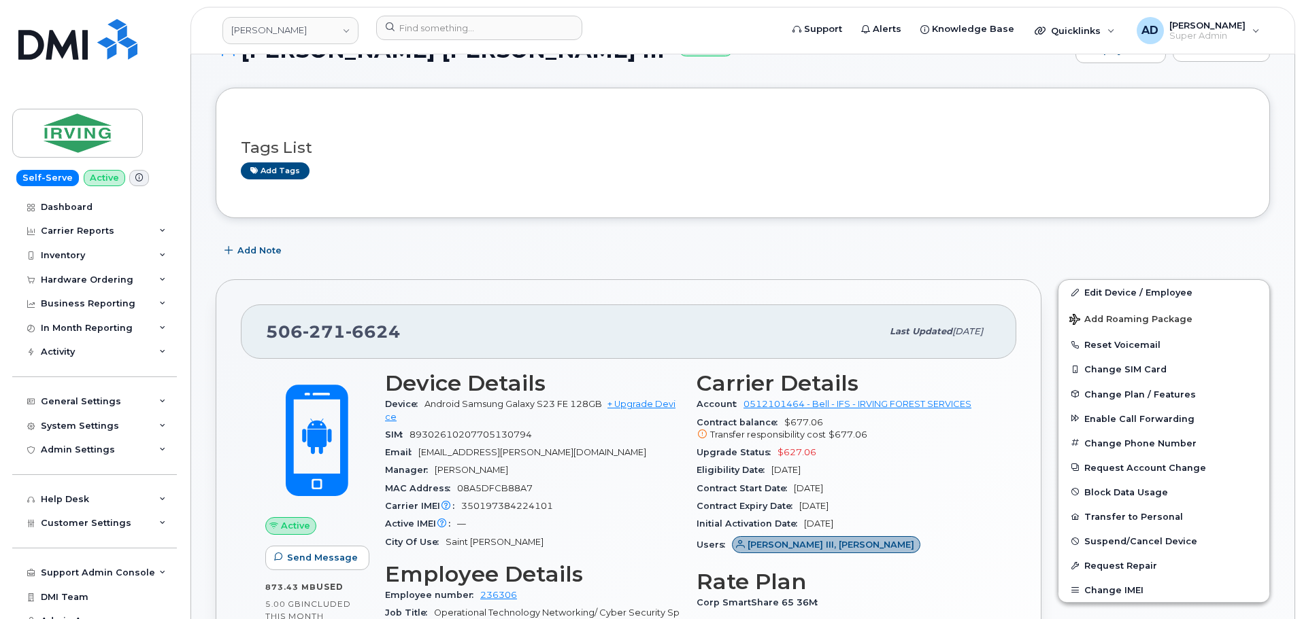
scroll to position [204, 0]
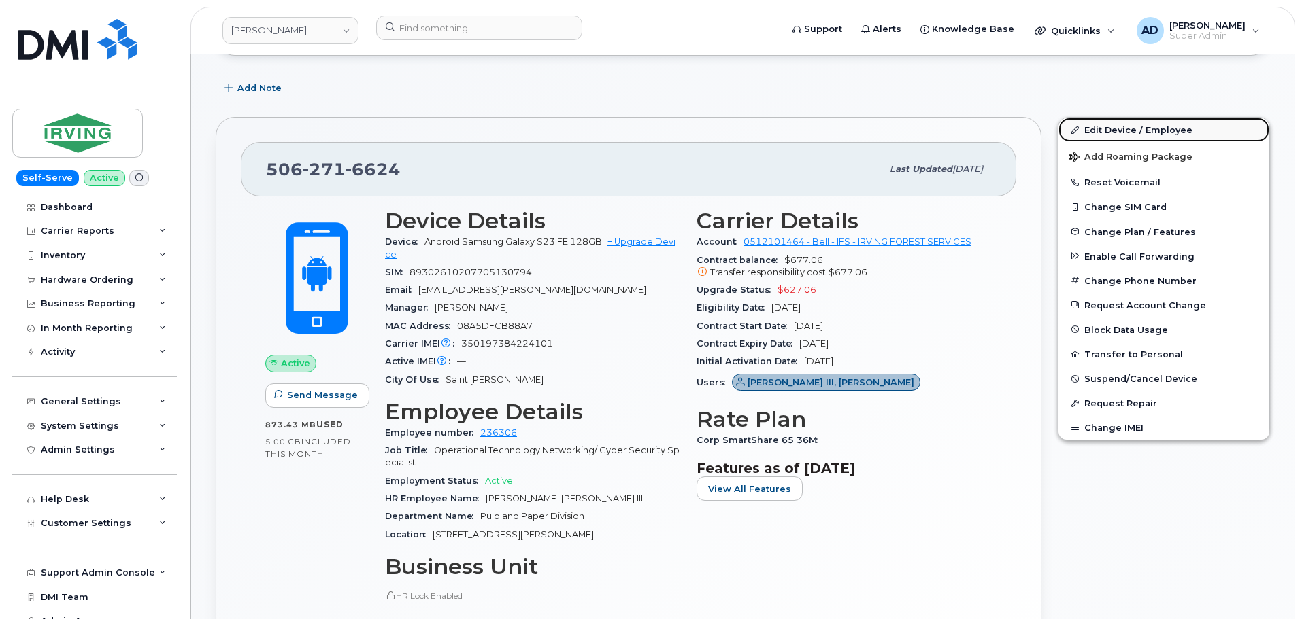
click at [1114, 124] on link "Edit Device / Employee" at bounding box center [1163, 130] width 211 height 24
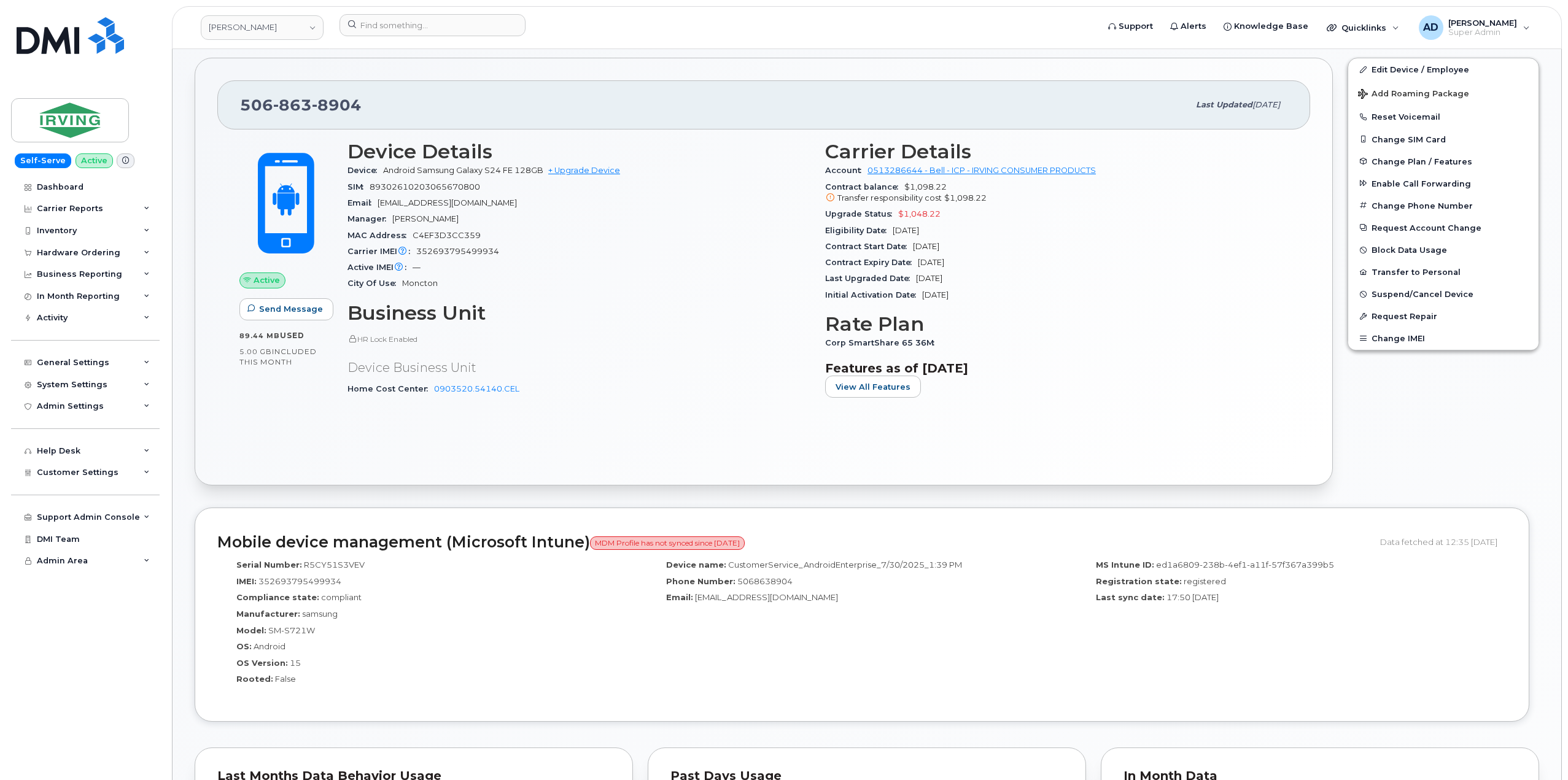
scroll to position [246, 0]
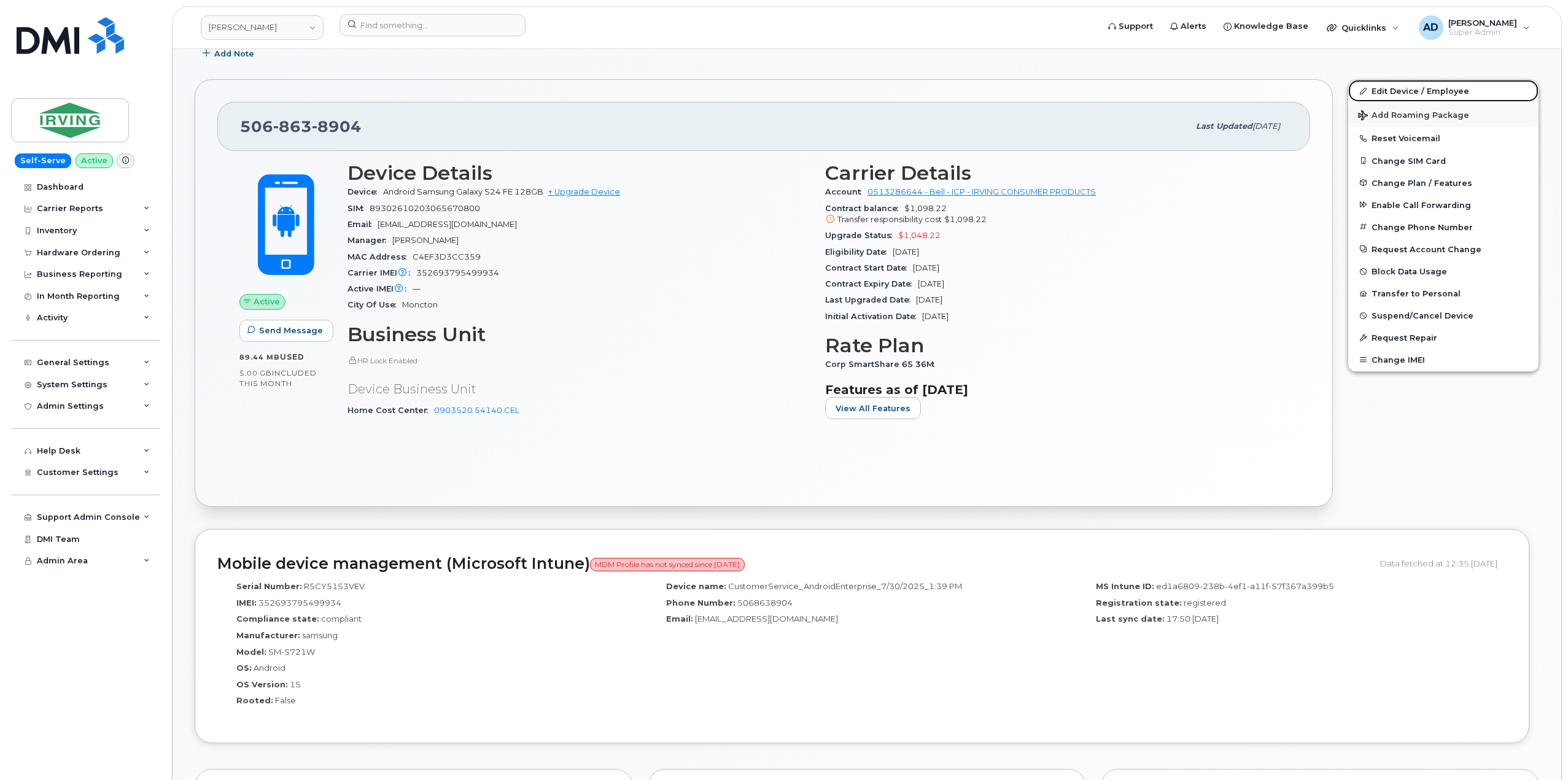
click at [1430, 93] on link "Edit Device / Employee" at bounding box center [1443, 90] width 190 height 22
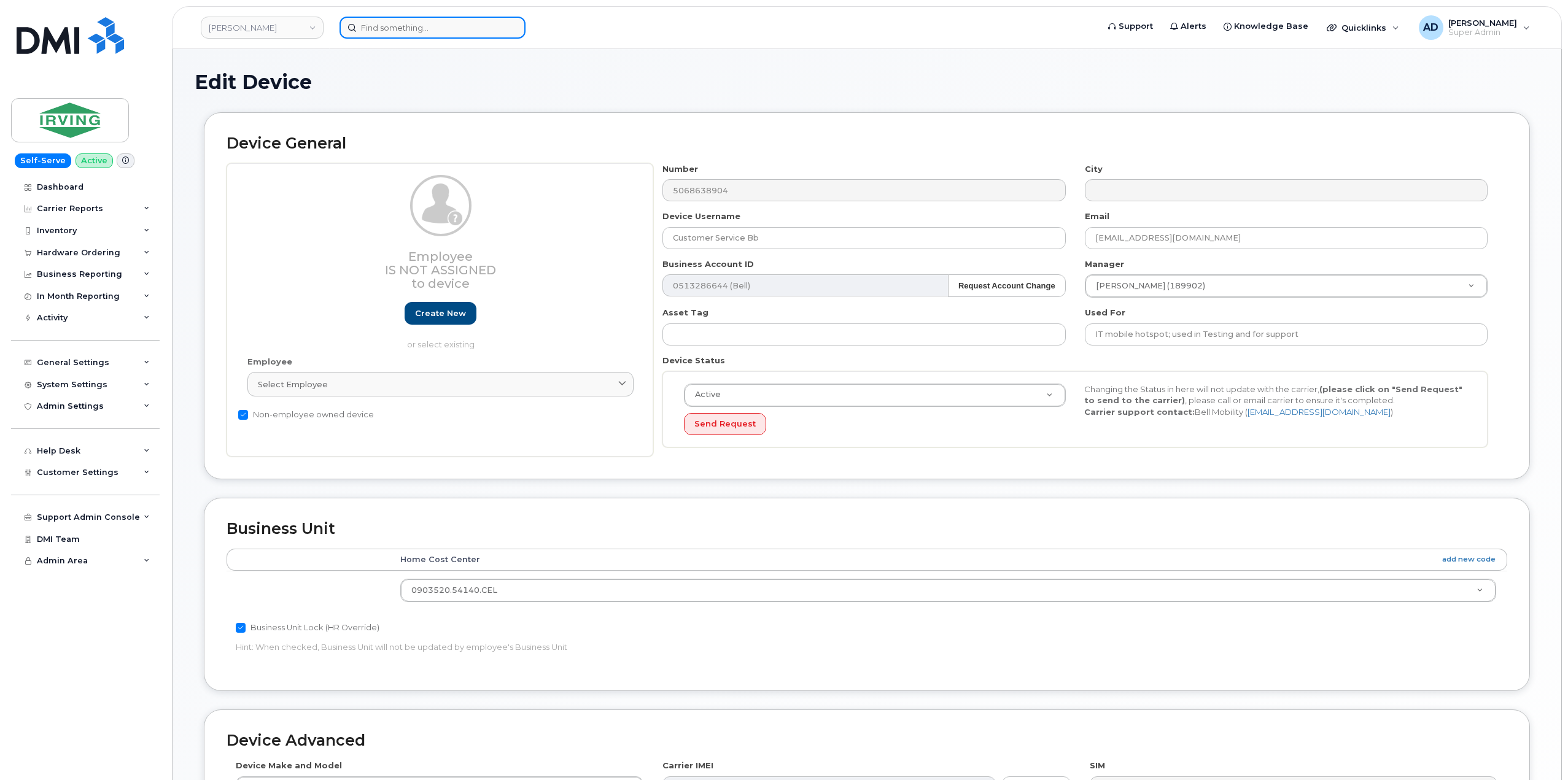
click at [388, 32] on input at bounding box center [432, 27] width 186 height 22
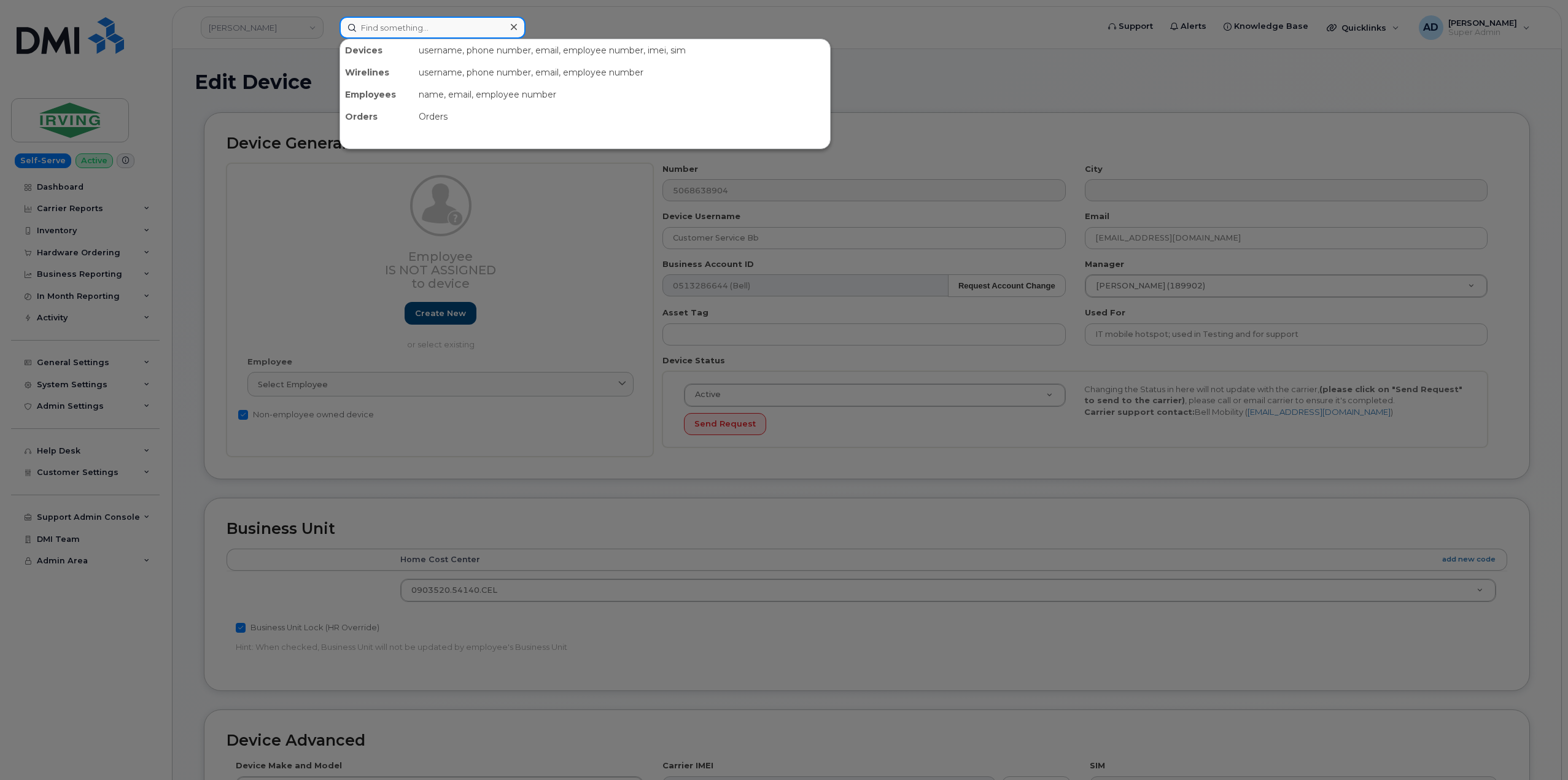
paste input "7824466927"
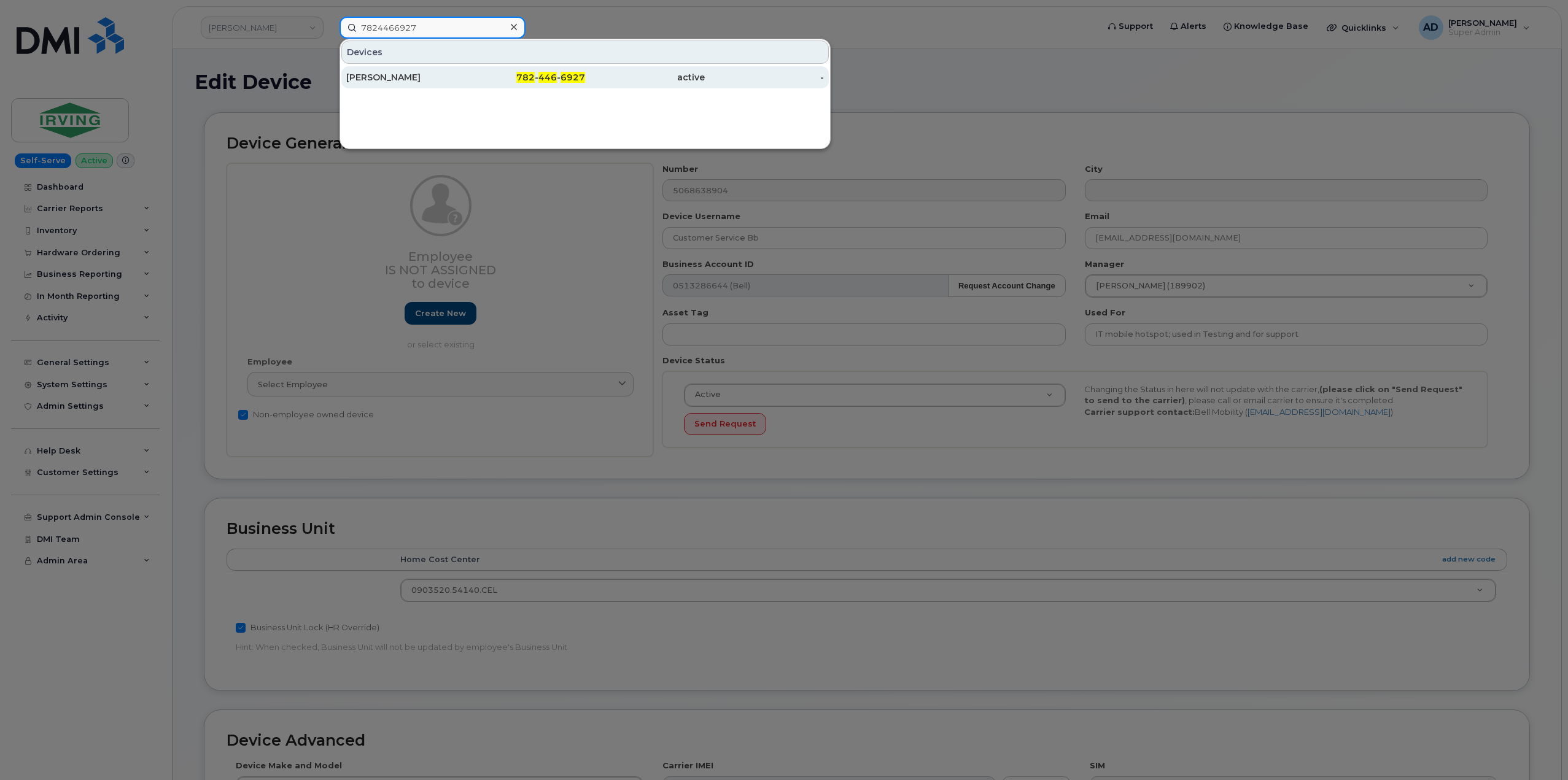
type input "7824466927"
click at [543, 74] on span "446" at bounding box center [547, 78] width 18 height 11
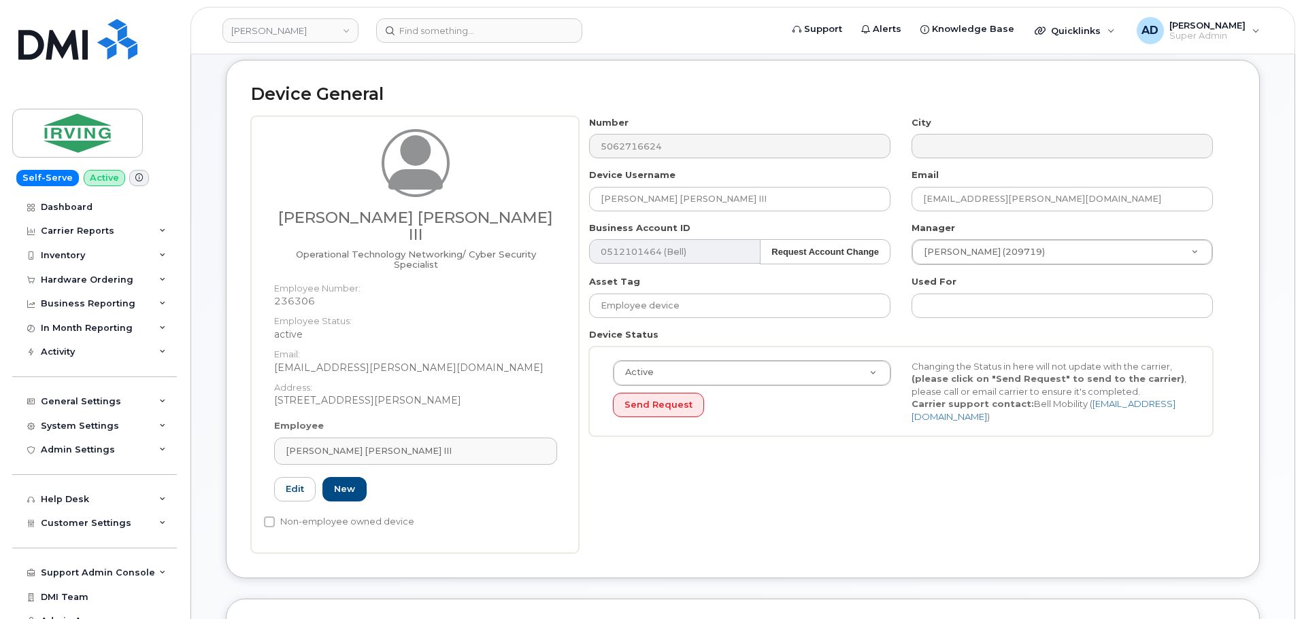
scroll to position [68, 0]
